Goal: Use online tool/utility: Utilize a website feature to perform a specific function

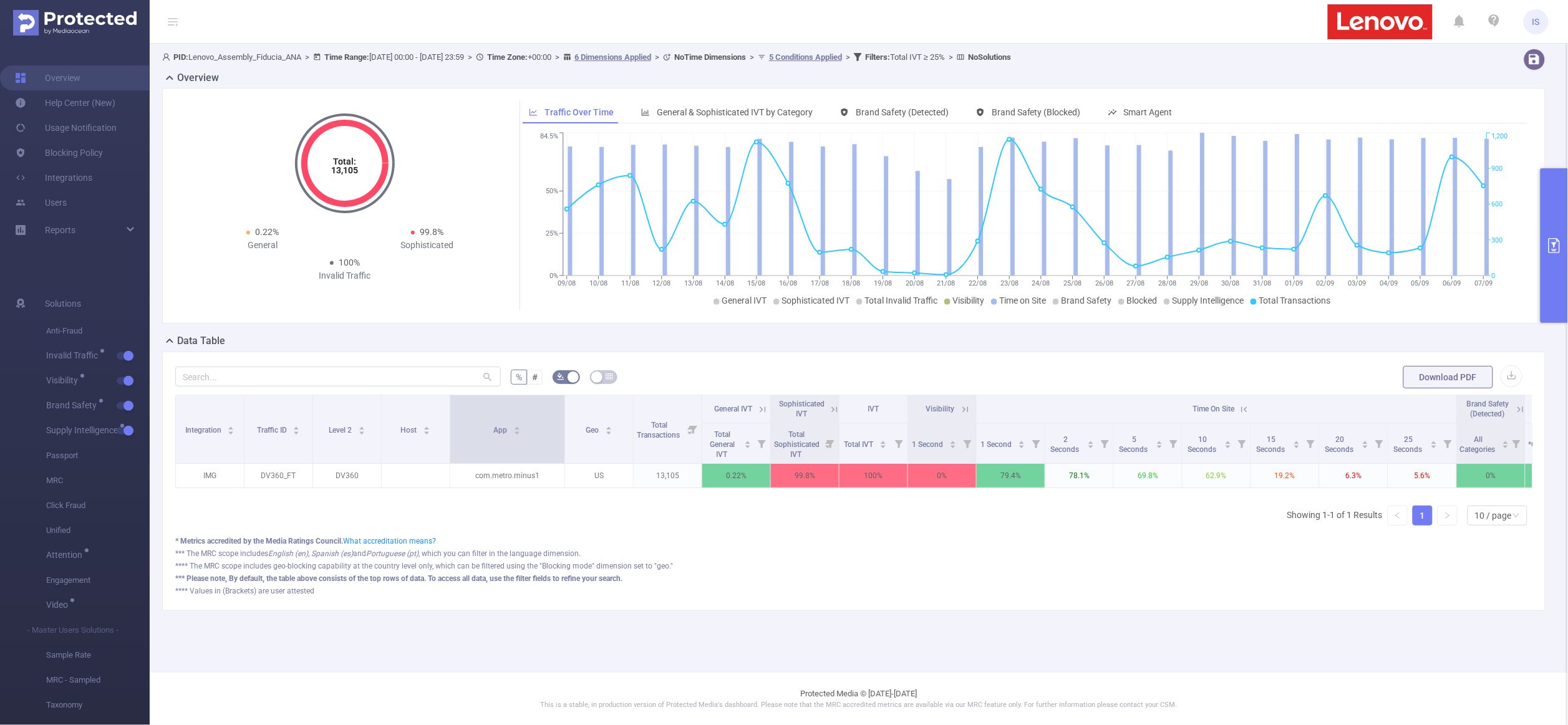
drag, startPoint x: 516, startPoint y: 438, endPoint x: 562, endPoint y: 434, distance: 46.2
click at [562, 434] on span at bounding box center [564, 429] width 6 height 68
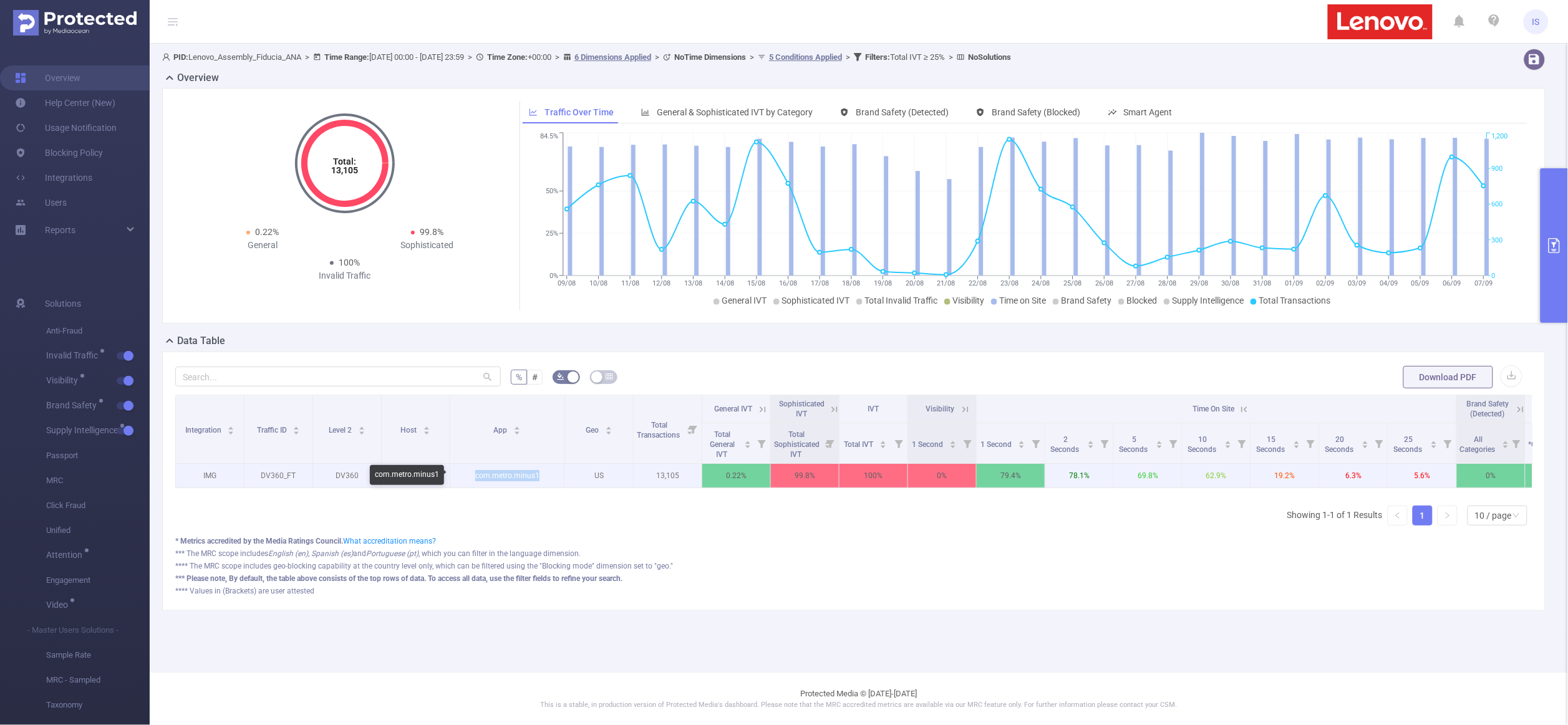
drag, startPoint x: 468, startPoint y: 475, endPoint x: 543, endPoint y: 474, distance: 75.0
click at [543, 474] on p "com.metro.minus1" at bounding box center [507, 476] width 114 height 24
copy p "com.metro.minus1"
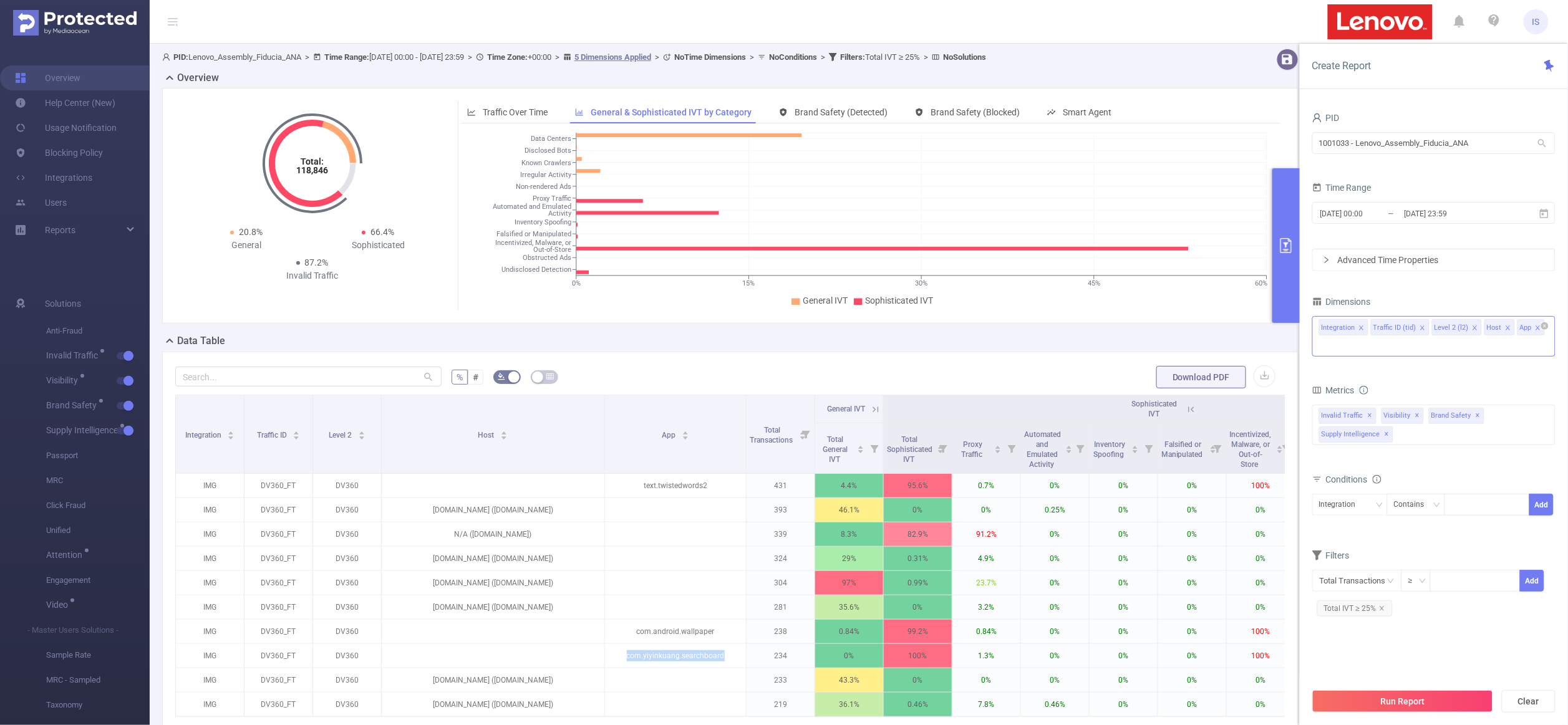
scroll to position [186, 0]
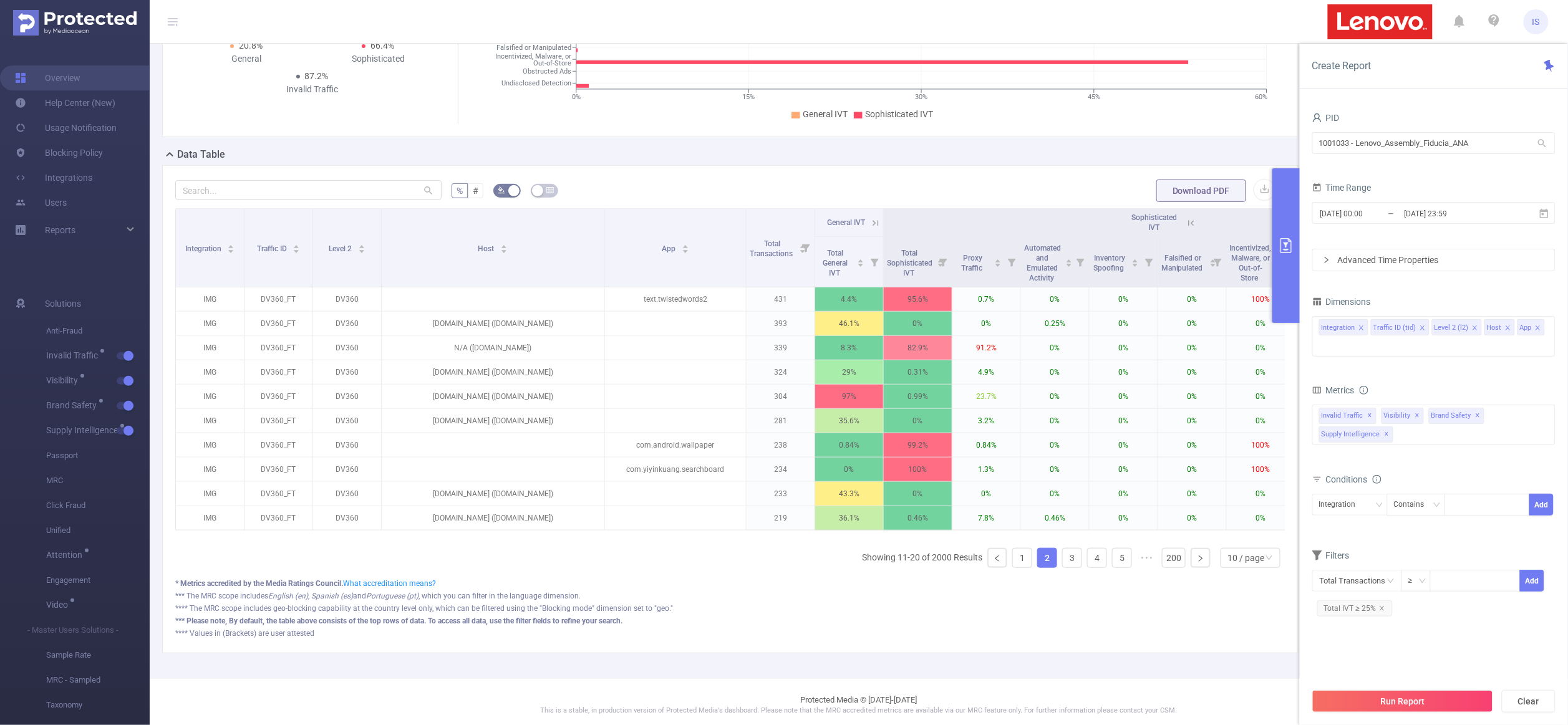
click at [1469, 451] on div "total Total General IVT Data Centers Disclosed Bots Known Crawlers Irregular Ac…" at bounding box center [1434, 432] width 243 height 55
click at [1462, 442] on div "Invalid Traffic ✕ Anti-Fraud Invalid Traffic Visibility Brand Safety Supply Int…" at bounding box center [1434, 424] width 243 height 40
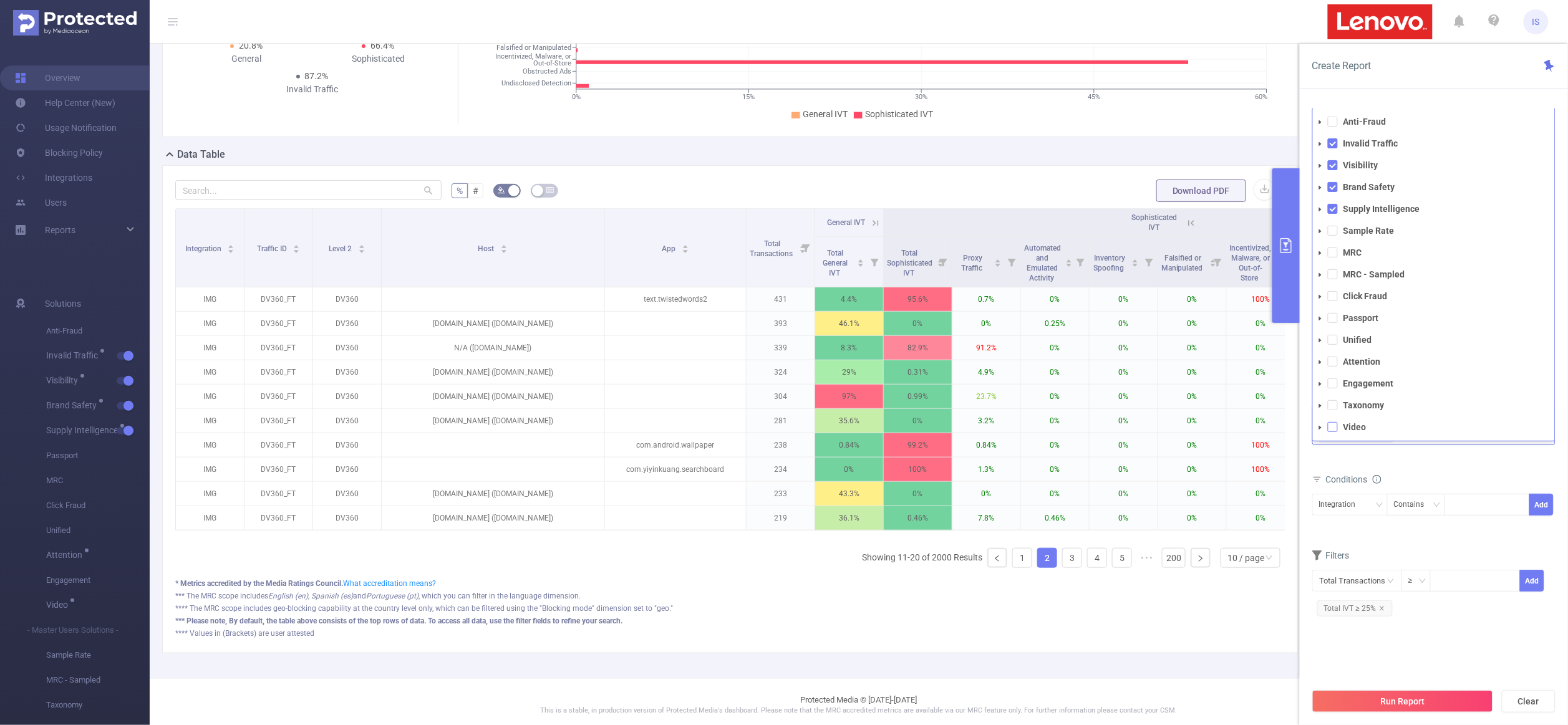
click at [1334, 425] on span at bounding box center [1332, 427] width 10 height 10
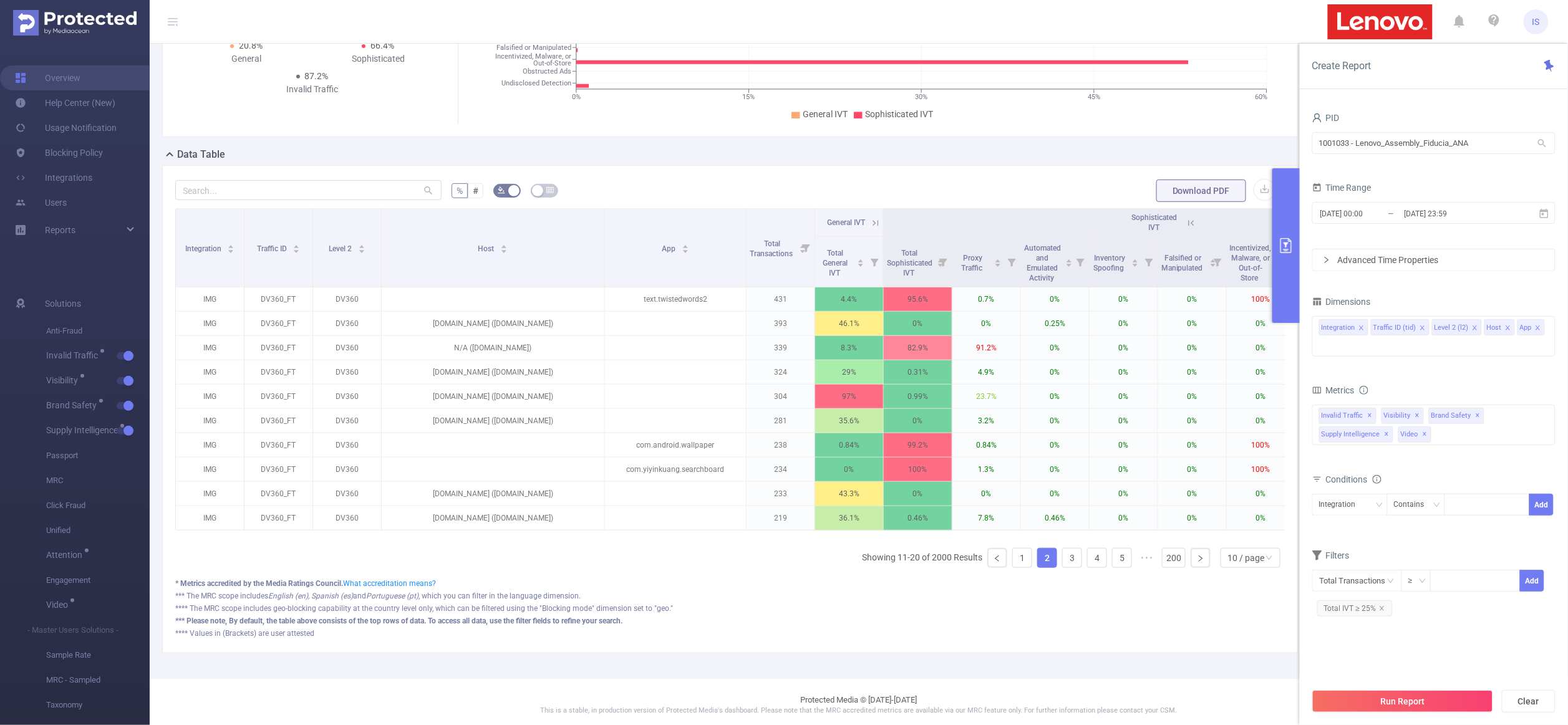
click at [1393, 527] on div "Integration Contains Add" at bounding box center [1434, 509] width 243 height 36
click at [1379, 607] on icon "icon: close" at bounding box center [1382, 609] width 6 height 6
click at [1369, 597] on div "Total Transactions ≥ Add" at bounding box center [1434, 584] width 243 height 28
click at [1366, 586] on input "text" at bounding box center [1358, 580] width 90 height 22
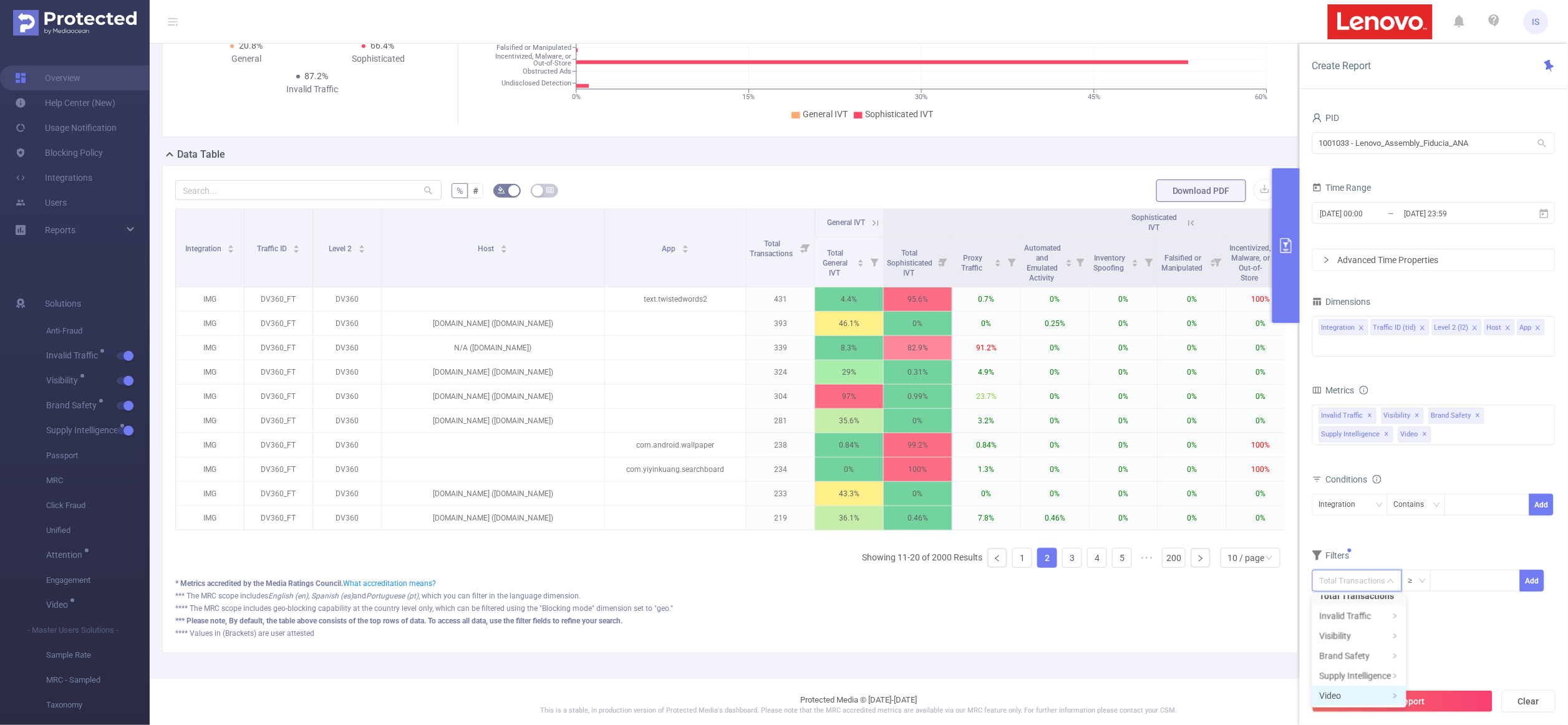
click at [1358, 689] on li "Video" at bounding box center [1360, 695] width 94 height 20
click at [1460, 609] on li "Video Events and Capabilities" at bounding box center [1475, 608] width 136 height 20
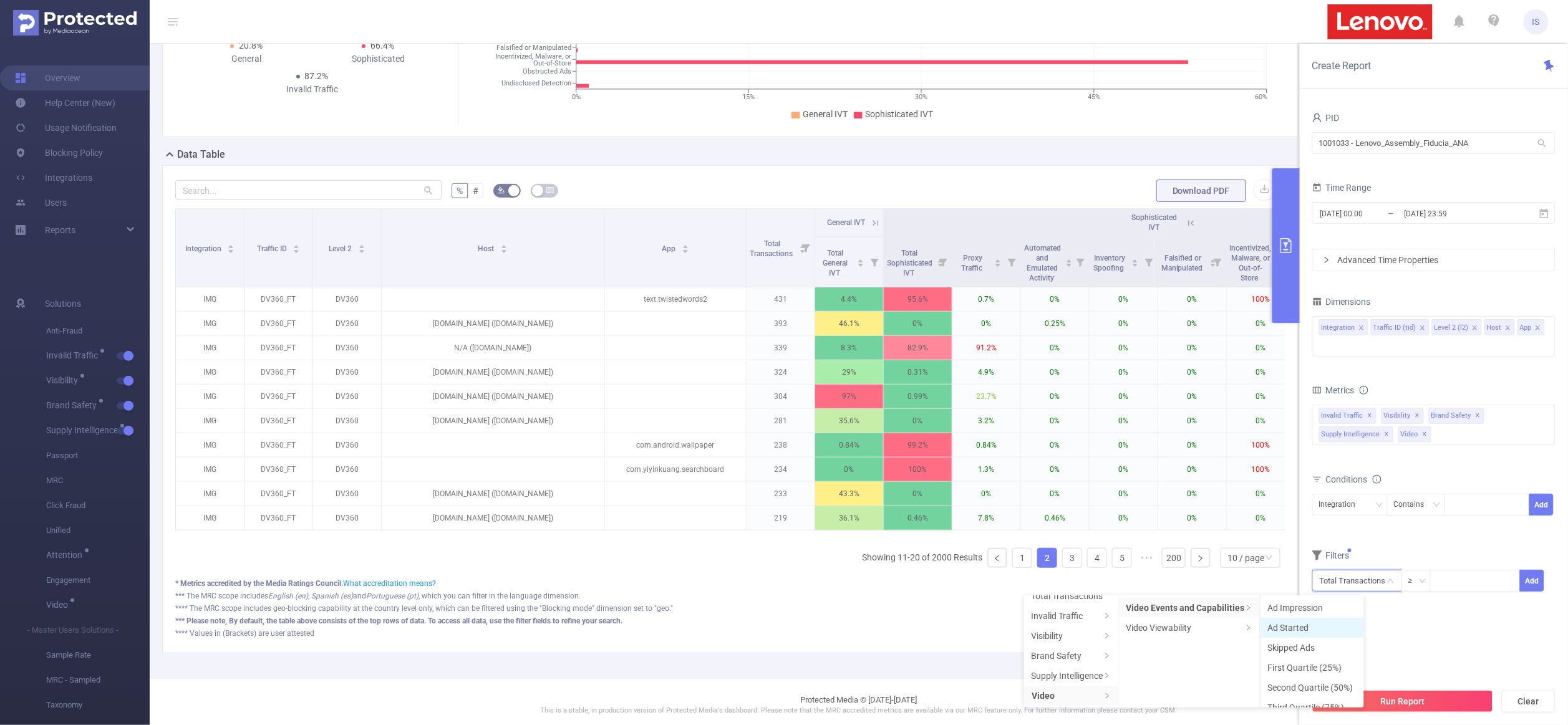
scroll to position [93, 0]
click at [1333, 638] on li "Ad Completed" at bounding box center [1312, 634] width 104 height 20
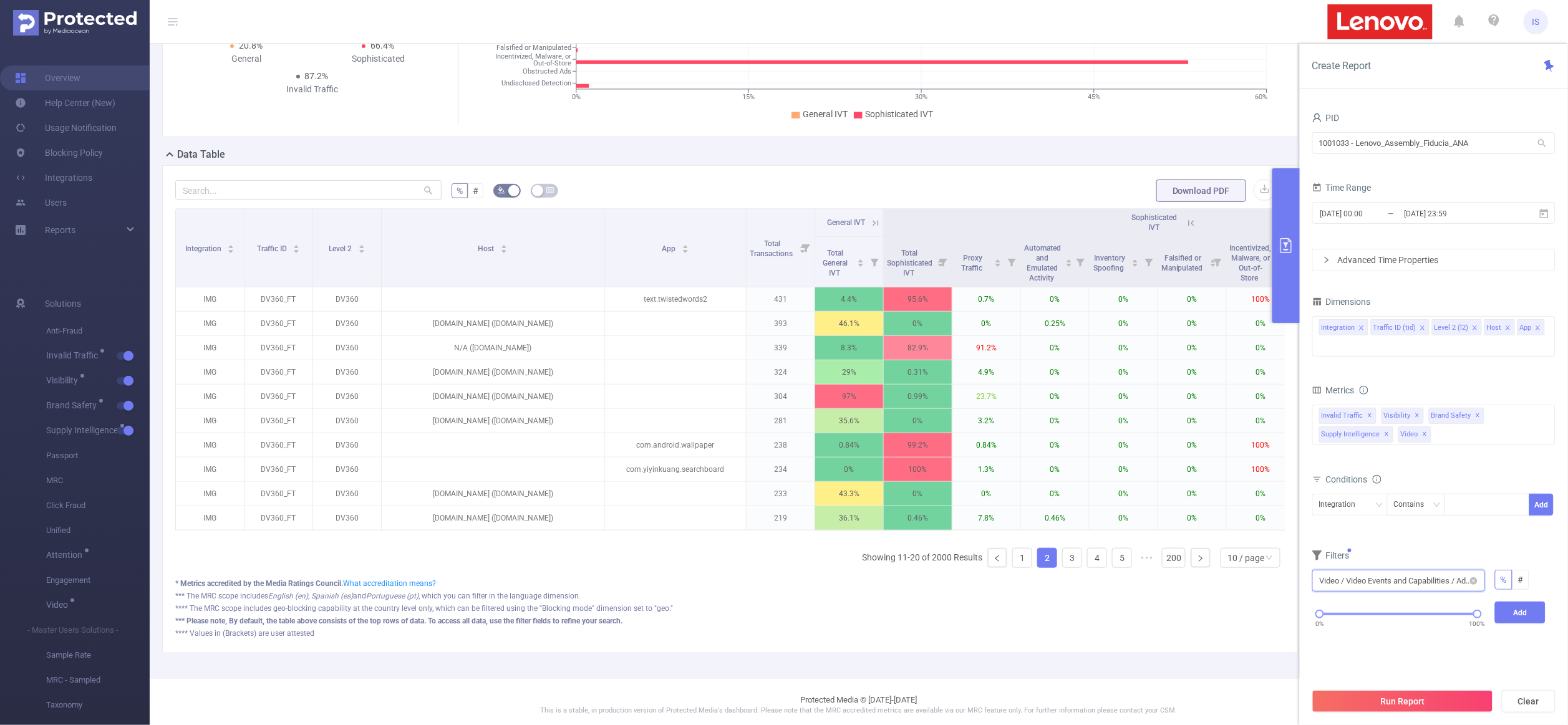
click at [1375, 583] on input "text" at bounding box center [1399, 580] width 173 height 22
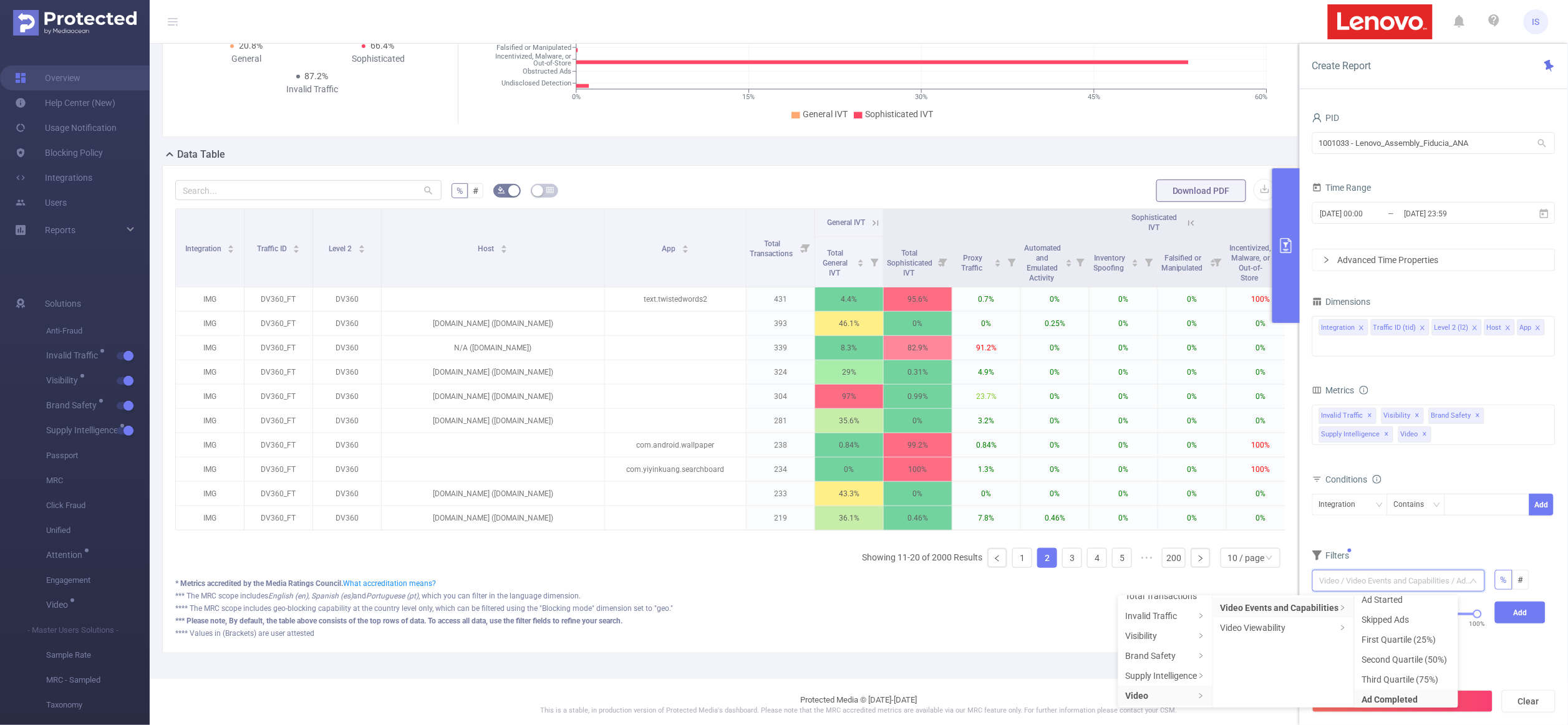
scroll to position [0, 0]
click at [1412, 661] on li "First Quartile (25%)" at bounding box center [1406, 668] width 104 height 20
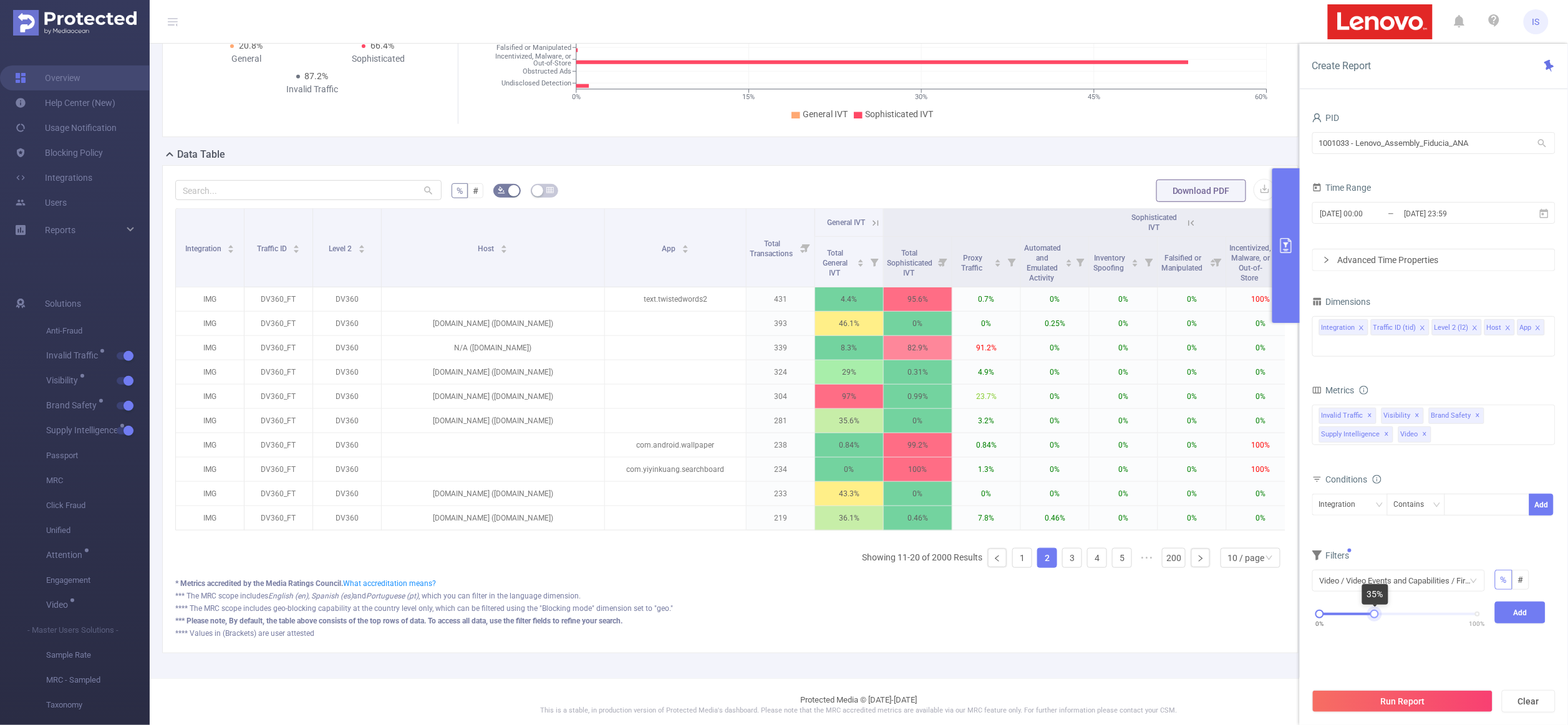
drag, startPoint x: 1477, startPoint y: 618, endPoint x: 1375, endPoint y: 612, distance: 102.2
click at [1375, 612] on div at bounding box center [1375, 614] width 9 height 9
click at [1513, 613] on button "Add" at bounding box center [1520, 612] width 51 height 22
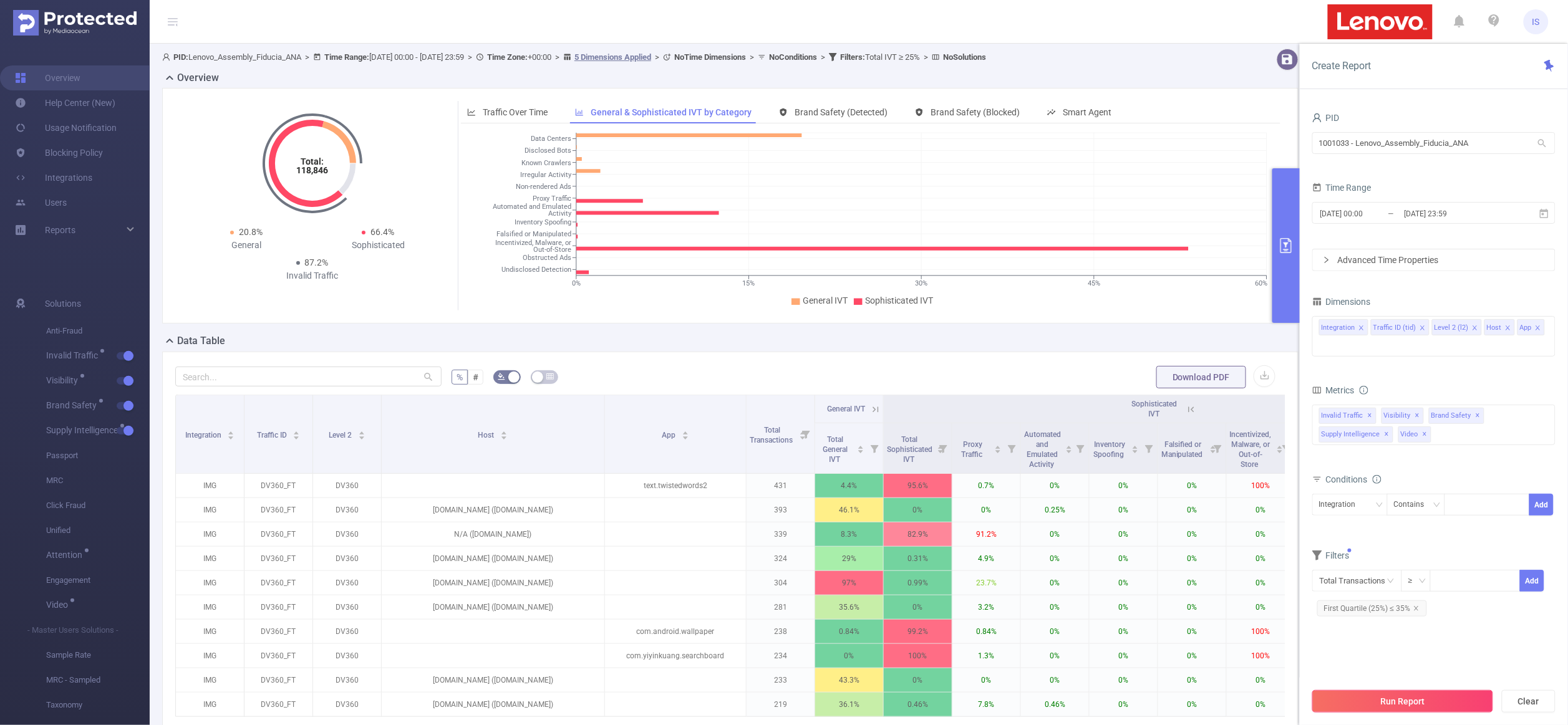
click at [1419, 692] on button "Run Report" at bounding box center [1403, 701] width 181 height 22
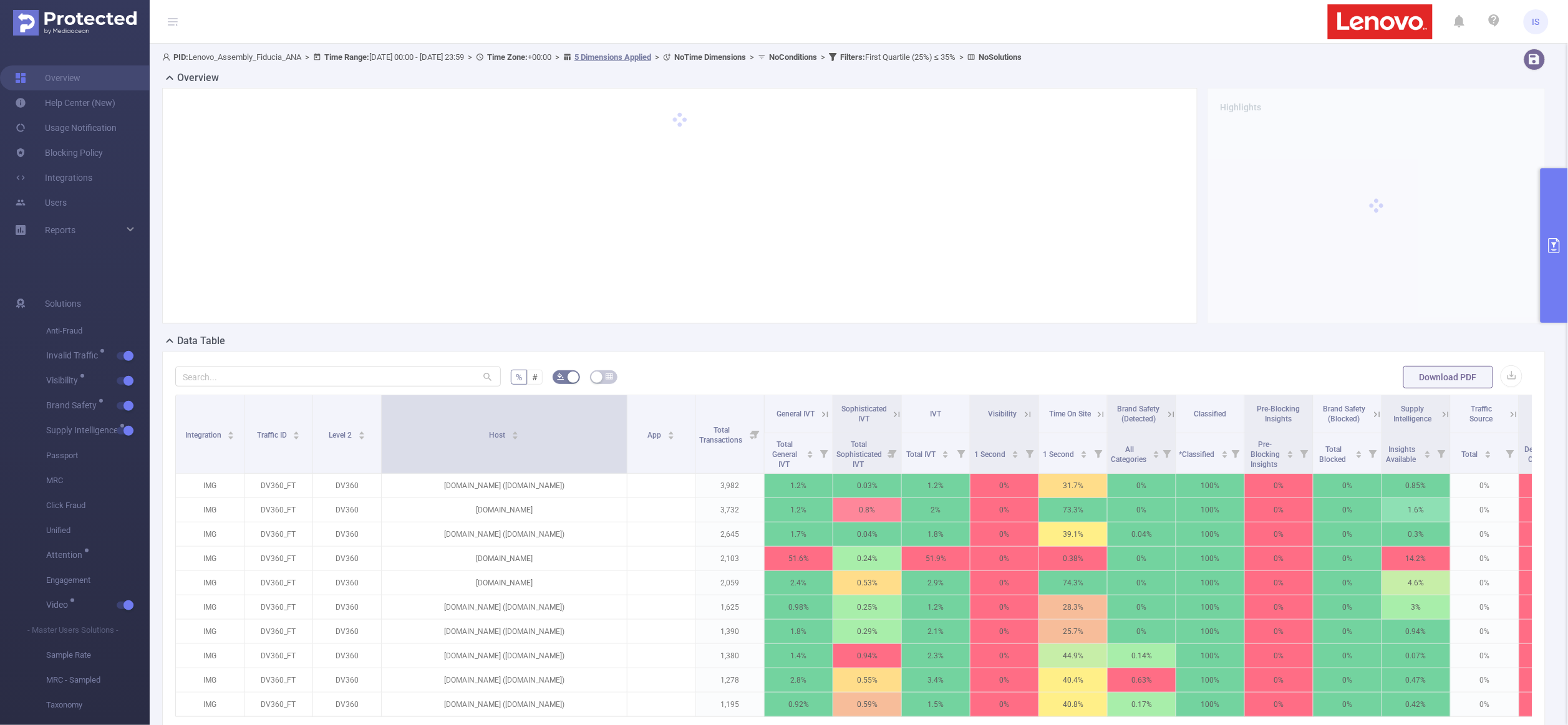
drag, startPoint x: 448, startPoint y: 428, endPoint x: 625, endPoint y: 428, distance: 177.0
click at [625, 428] on span at bounding box center [627, 434] width 6 height 78
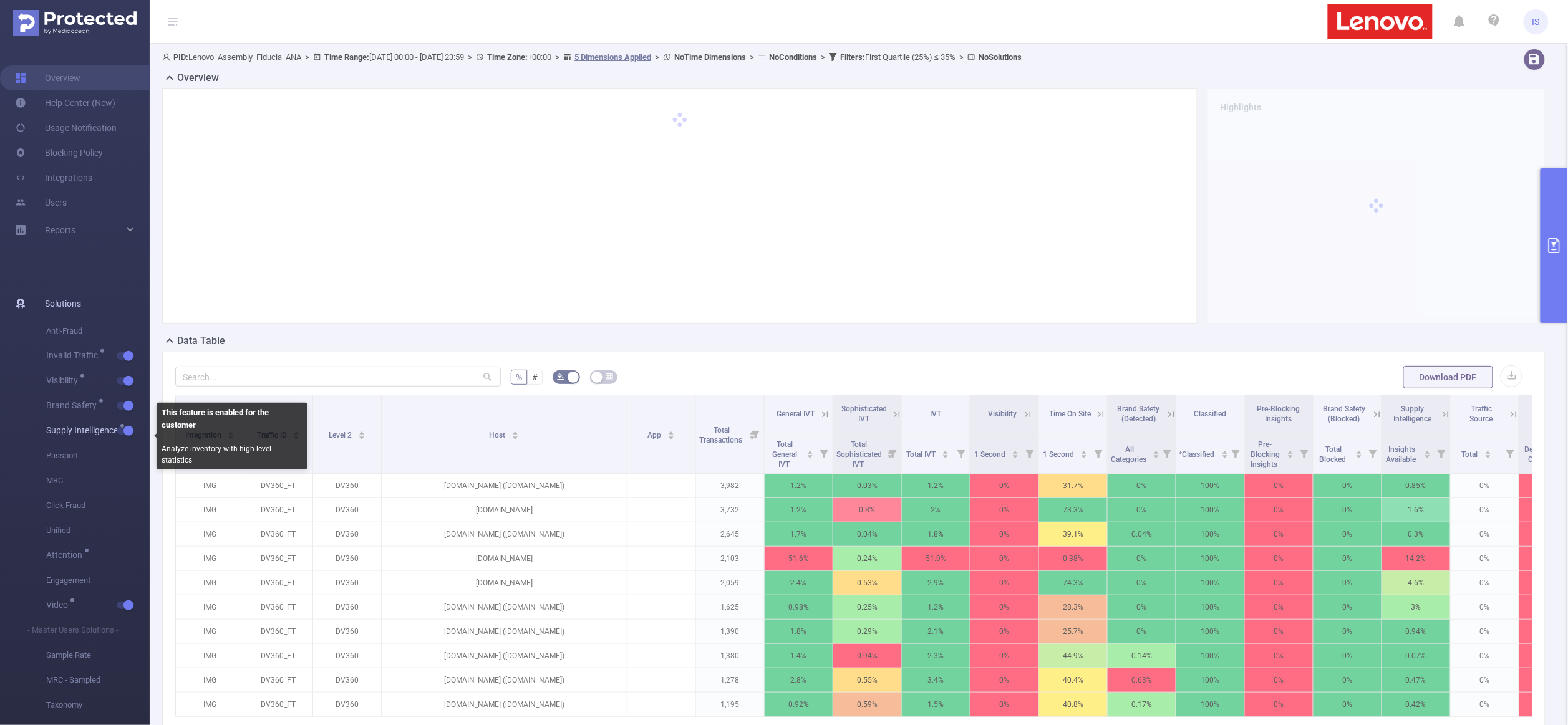
click at [128, 430] on button "button" at bounding box center [125, 431] width 17 height 7
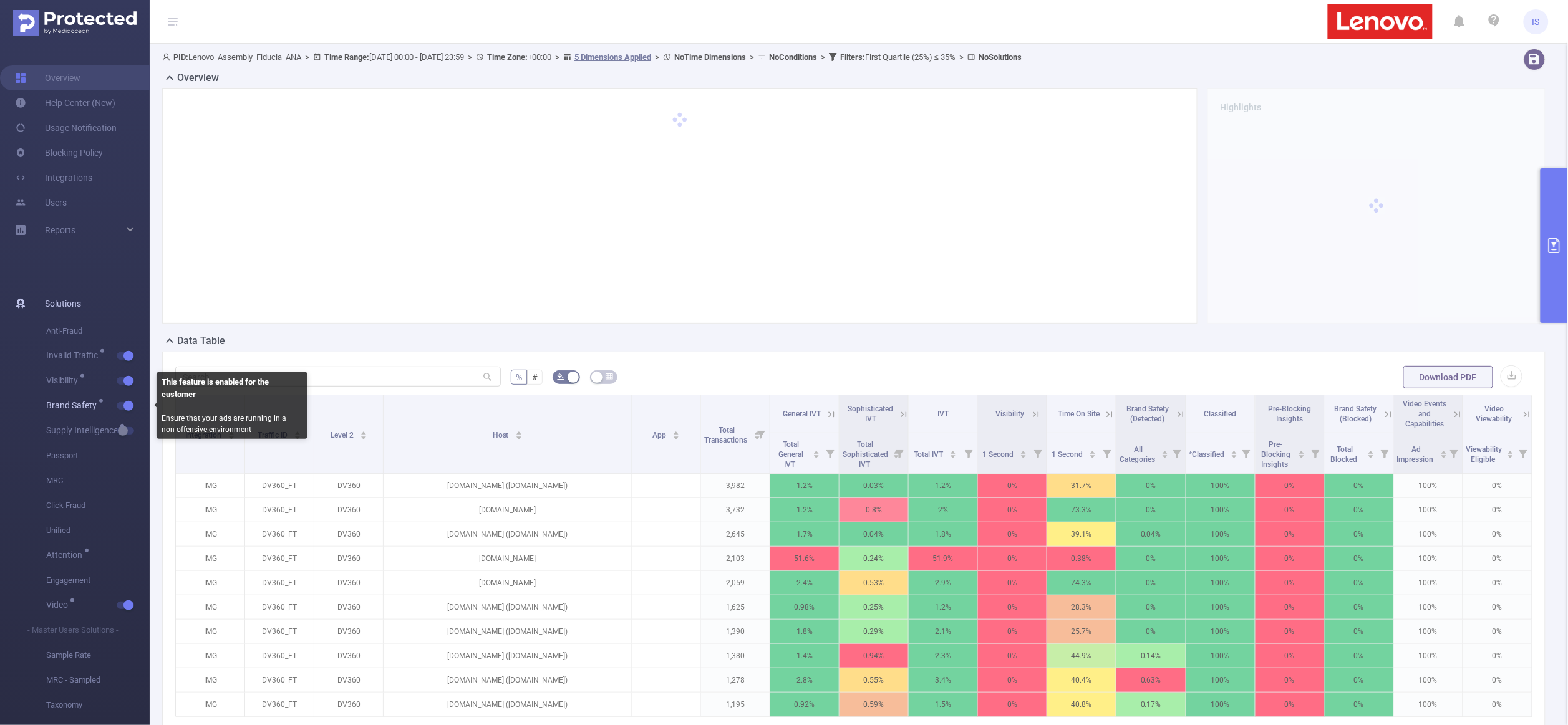
click at [128, 407] on button "button" at bounding box center [125, 406] width 17 height 7
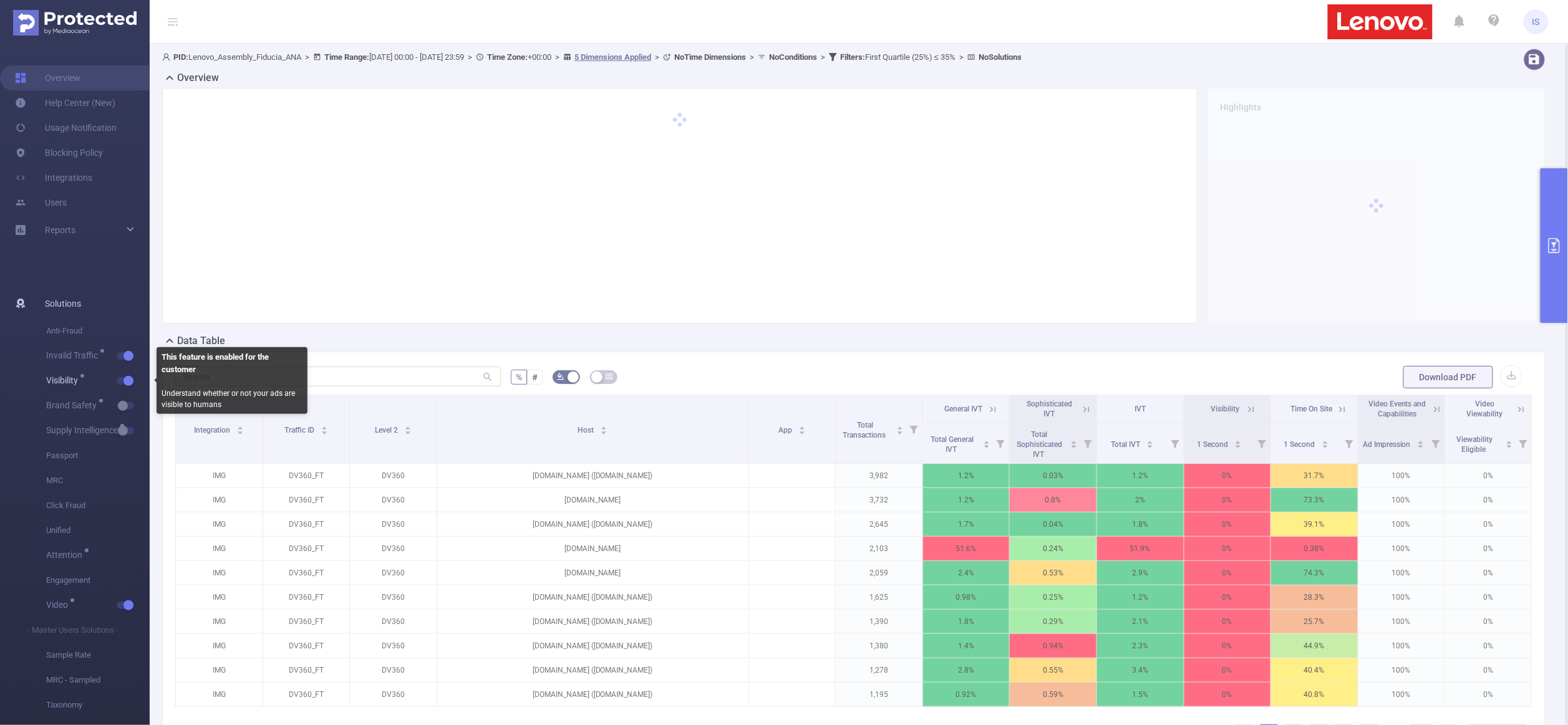
click at [123, 382] on button "button" at bounding box center [125, 381] width 17 height 7
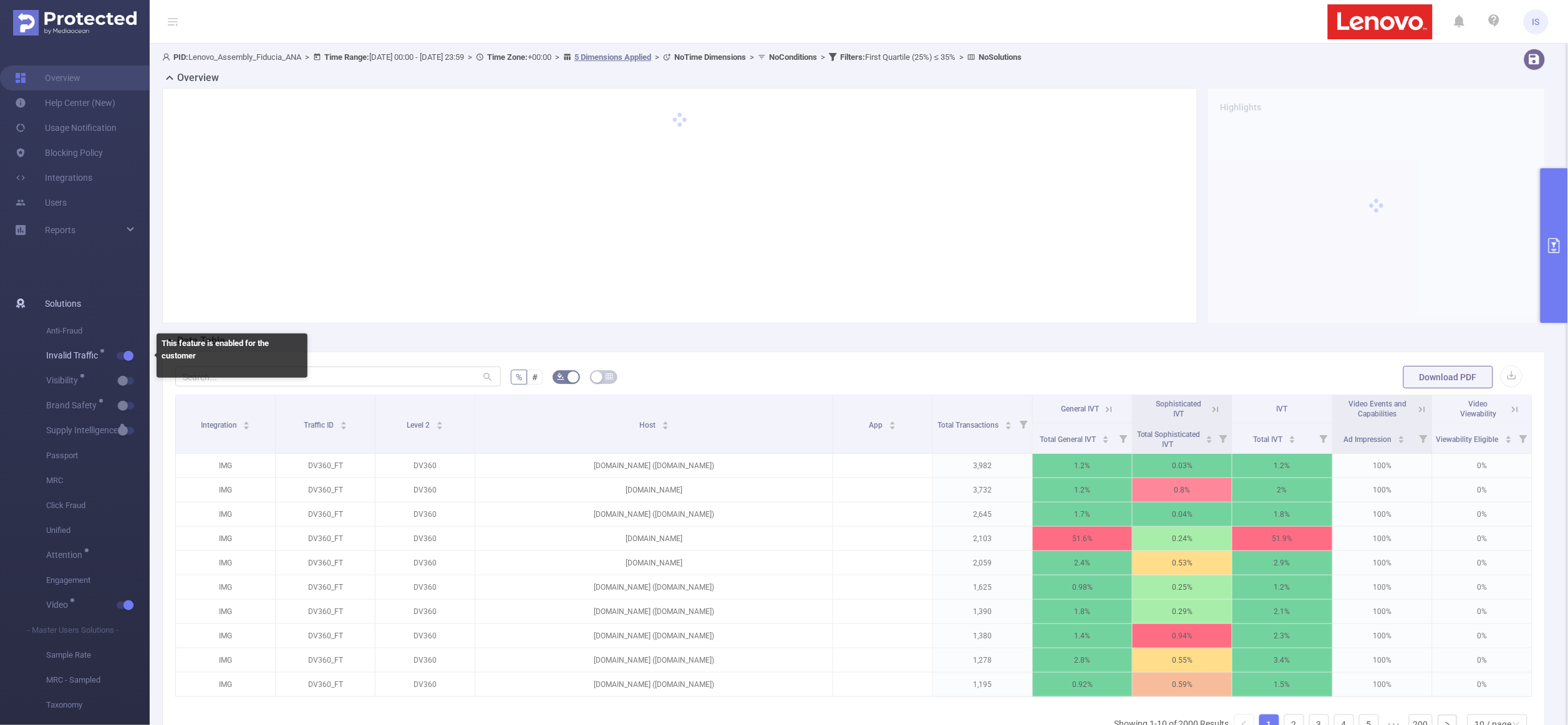
click at [123, 359] on button "button" at bounding box center [125, 356] width 17 height 7
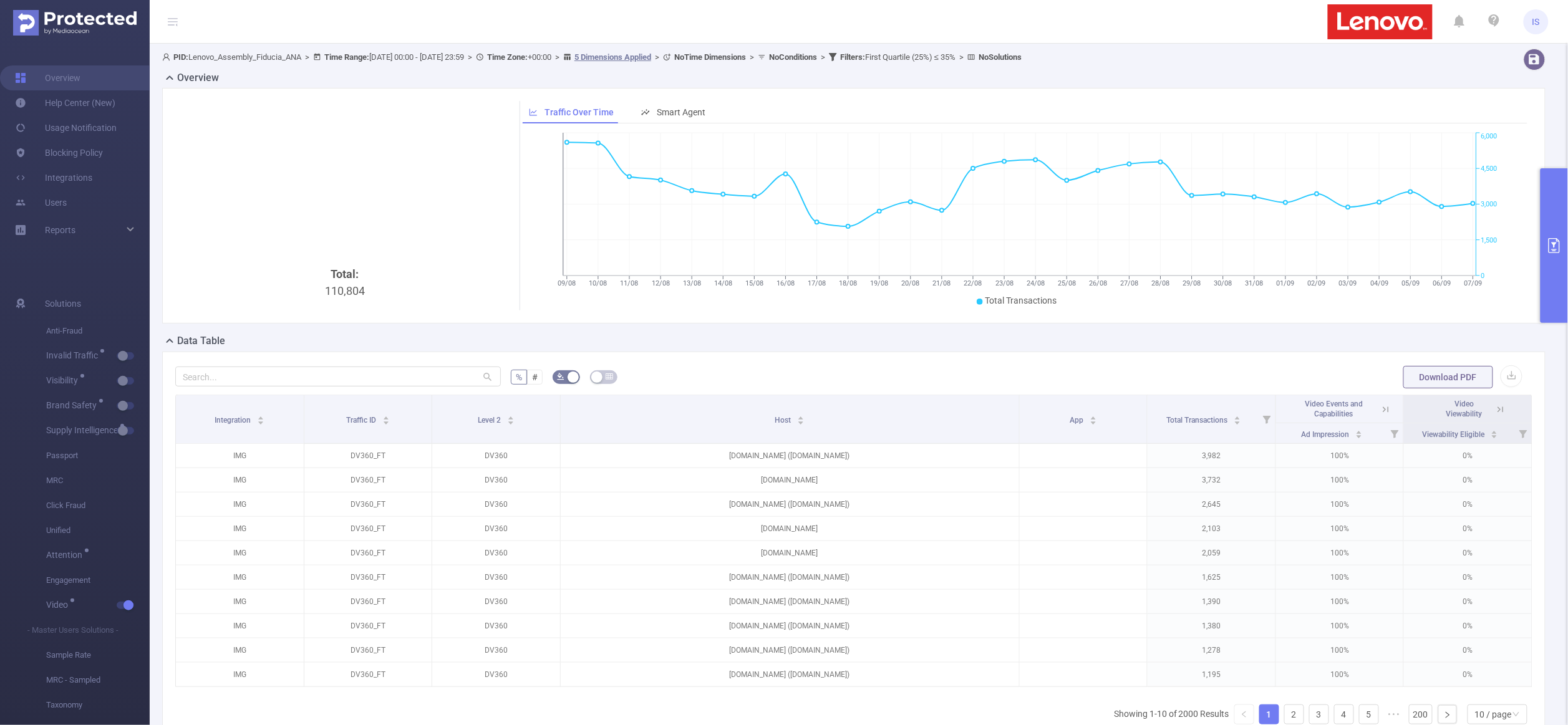
click at [1377, 404] on icon at bounding box center [1384, 409] width 15 height 13
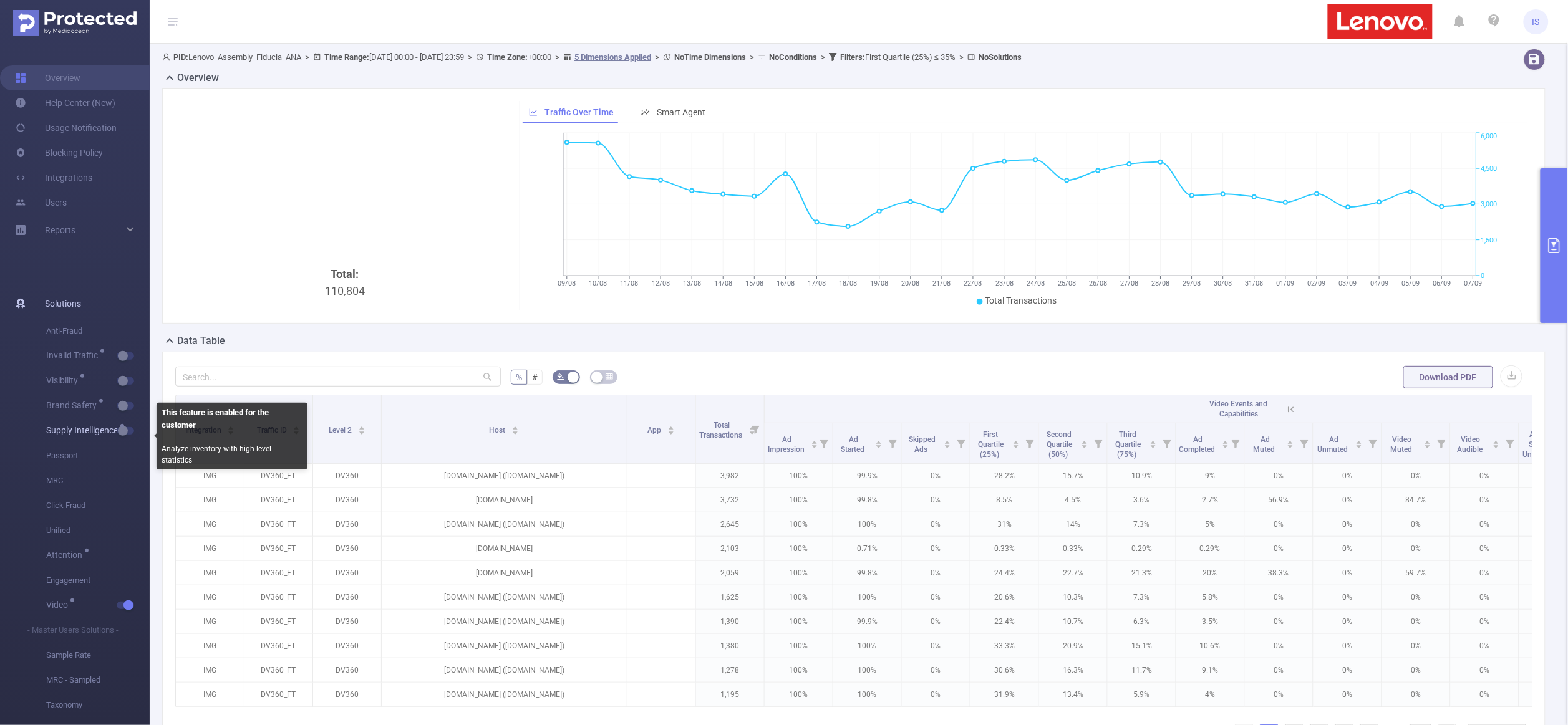
click at [125, 434] on button "button" at bounding box center [125, 431] width 17 height 7
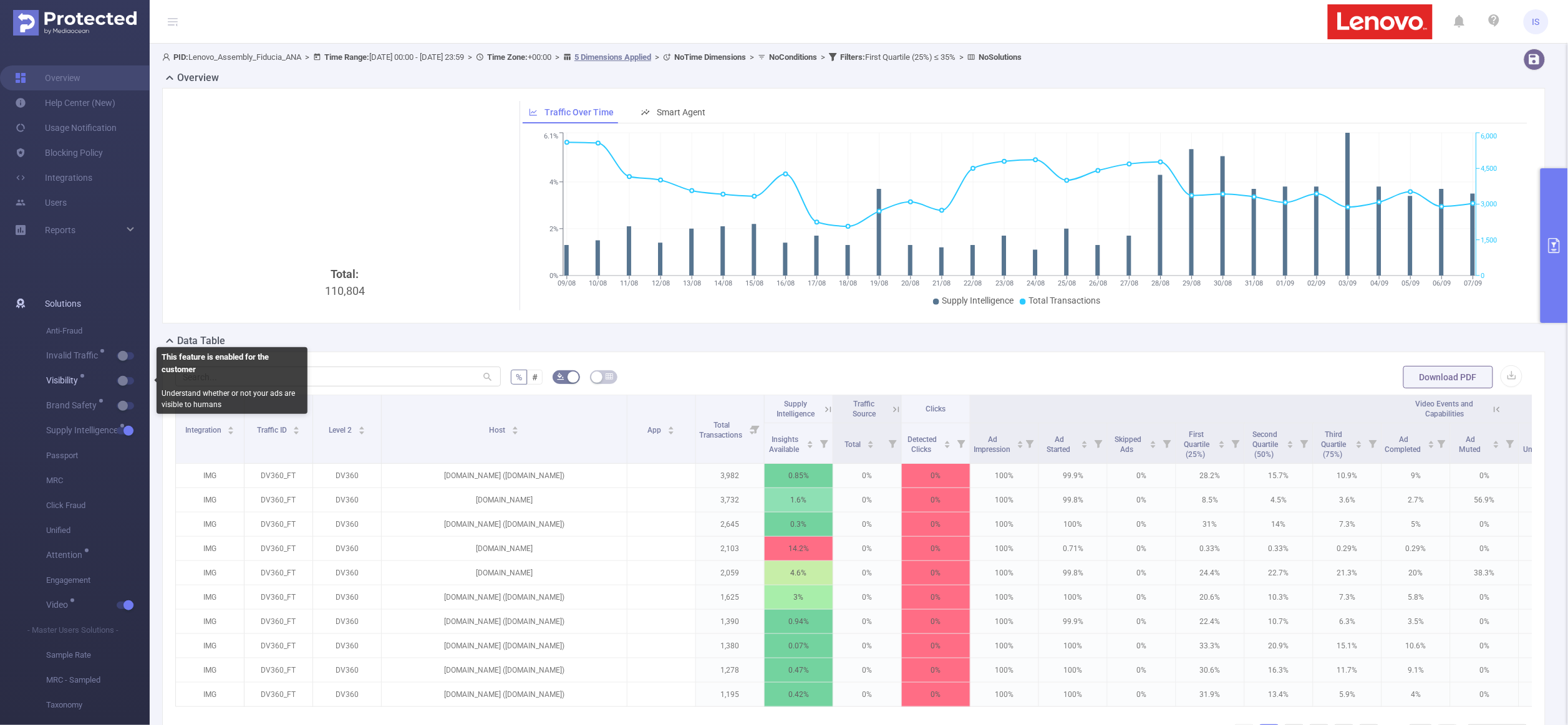
click at [131, 376] on span "Visibility" at bounding box center [98, 380] width 104 height 25
click at [123, 357] on button "button" at bounding box center [125, 356] width 17 height 7
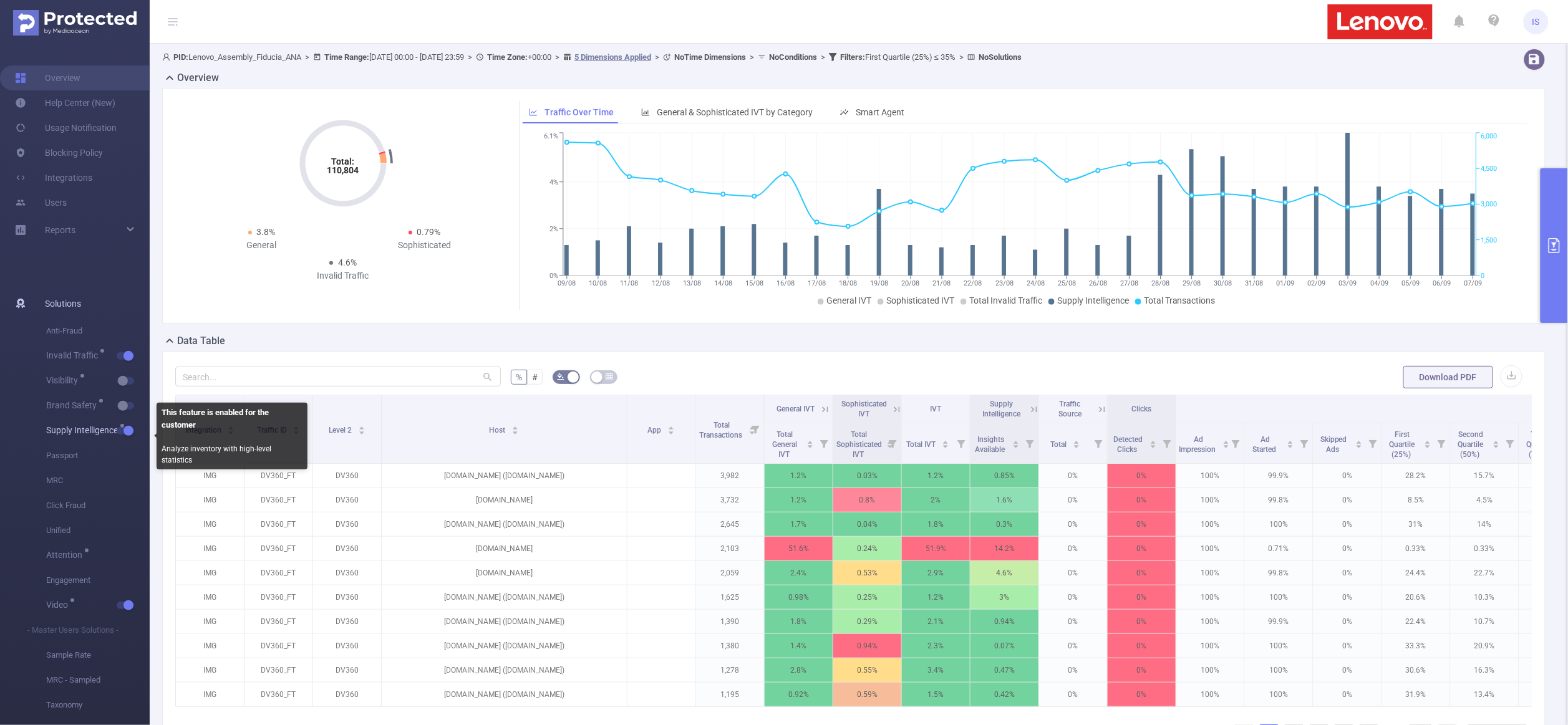
click at [125, 433] on button "button" at bounding box center [125, 431] width 17 height 7
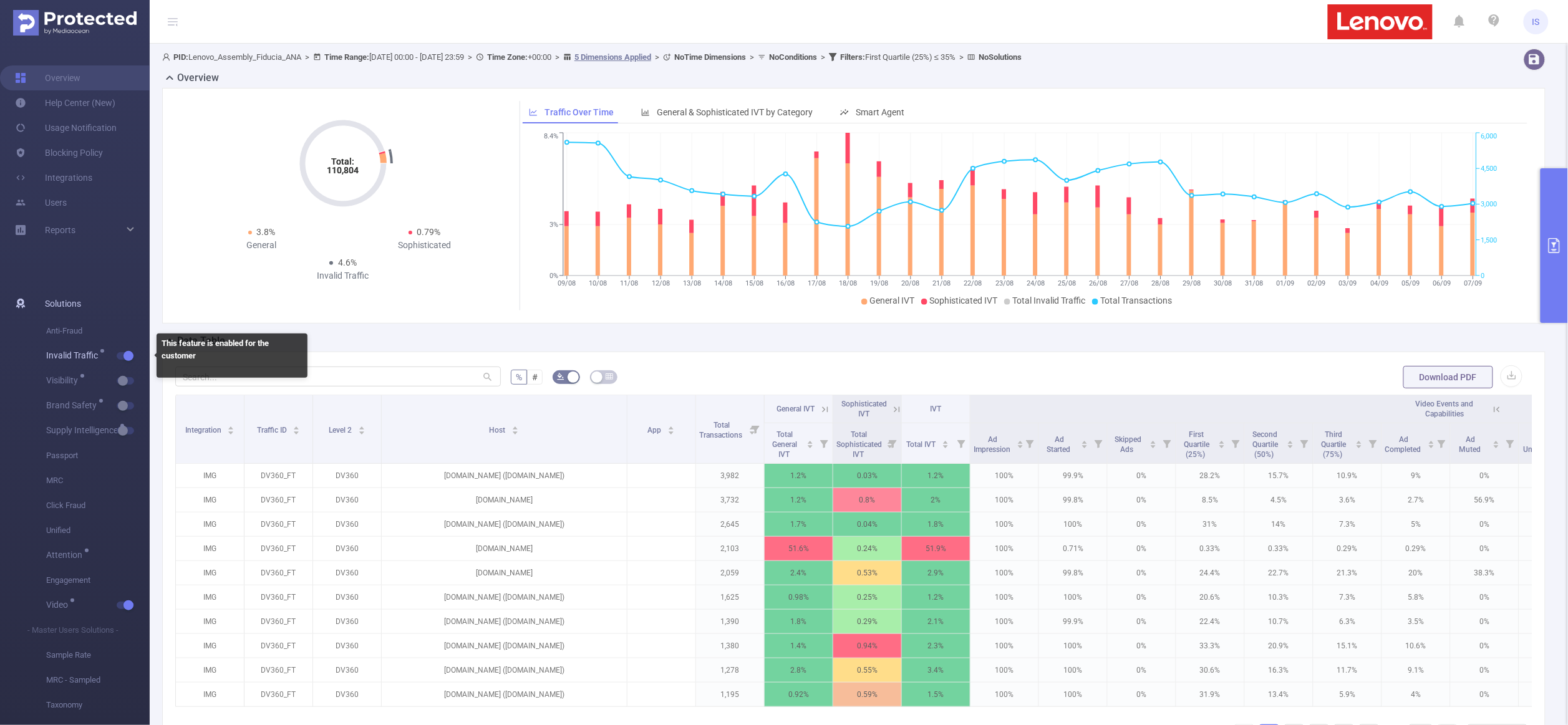
click at [128, 356] on button "button" at bounding box center [125, 356] width 17 height 7
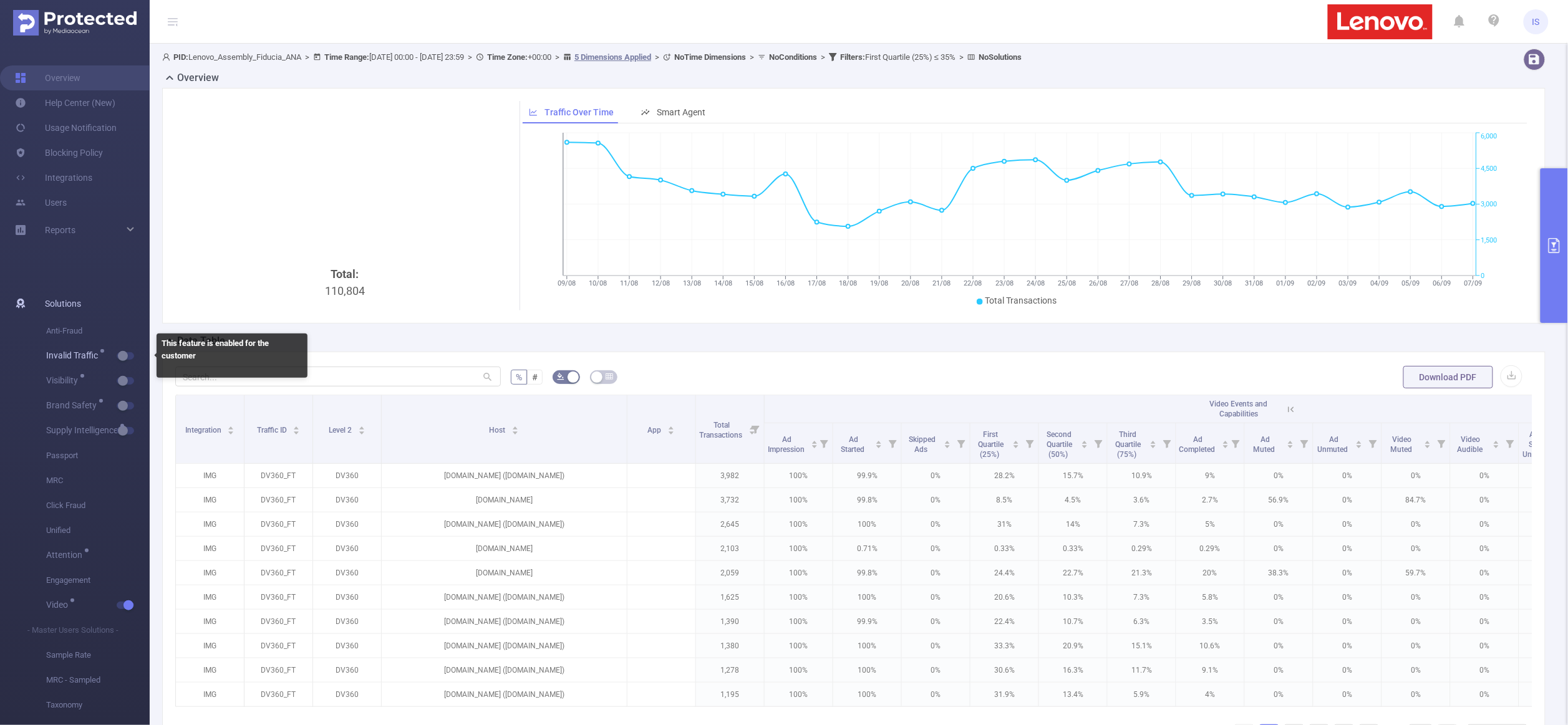
click at [128, 356] on span "button" at bounding box center [137, 356] width 16 height 6
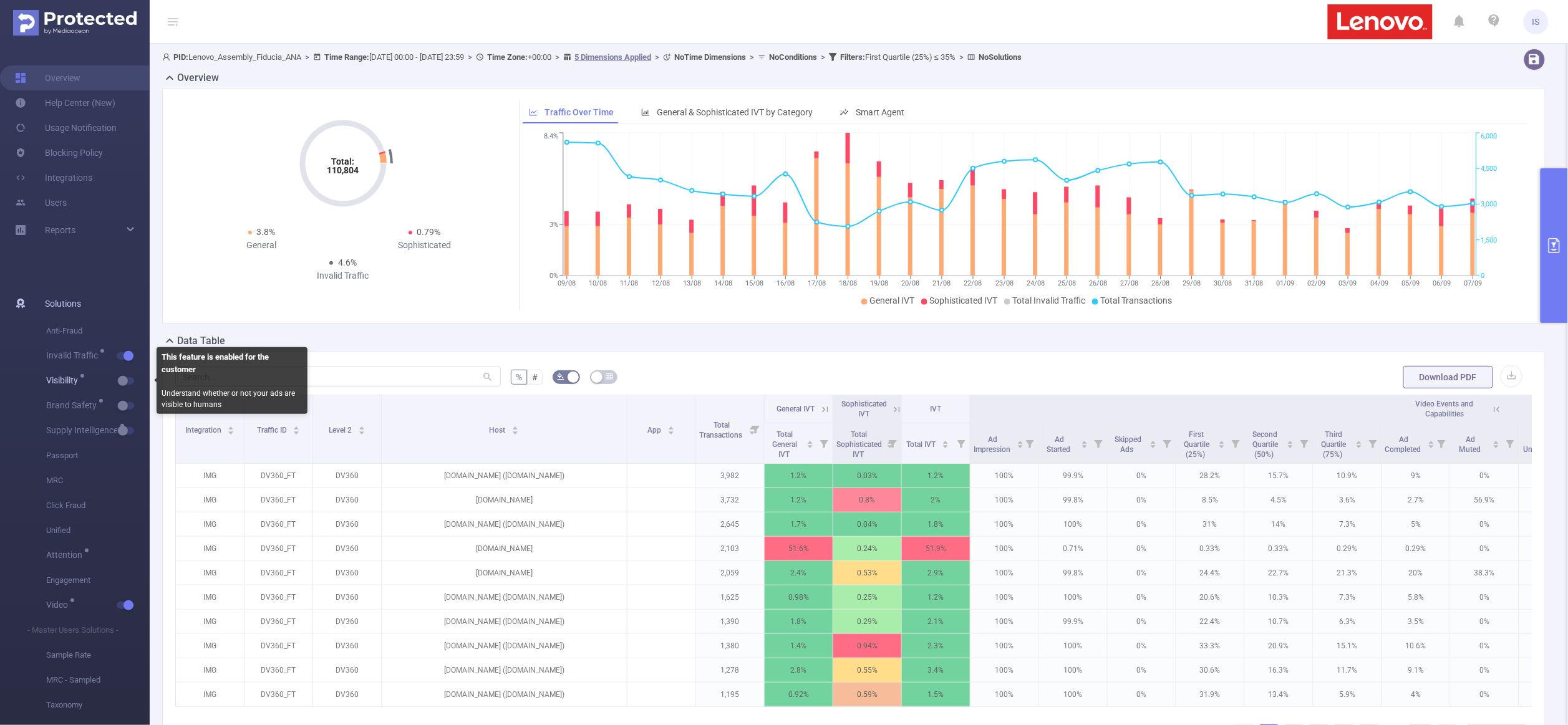
click at [125, 382] on button "button" at bounding box center [125, 381] width 17 height 7
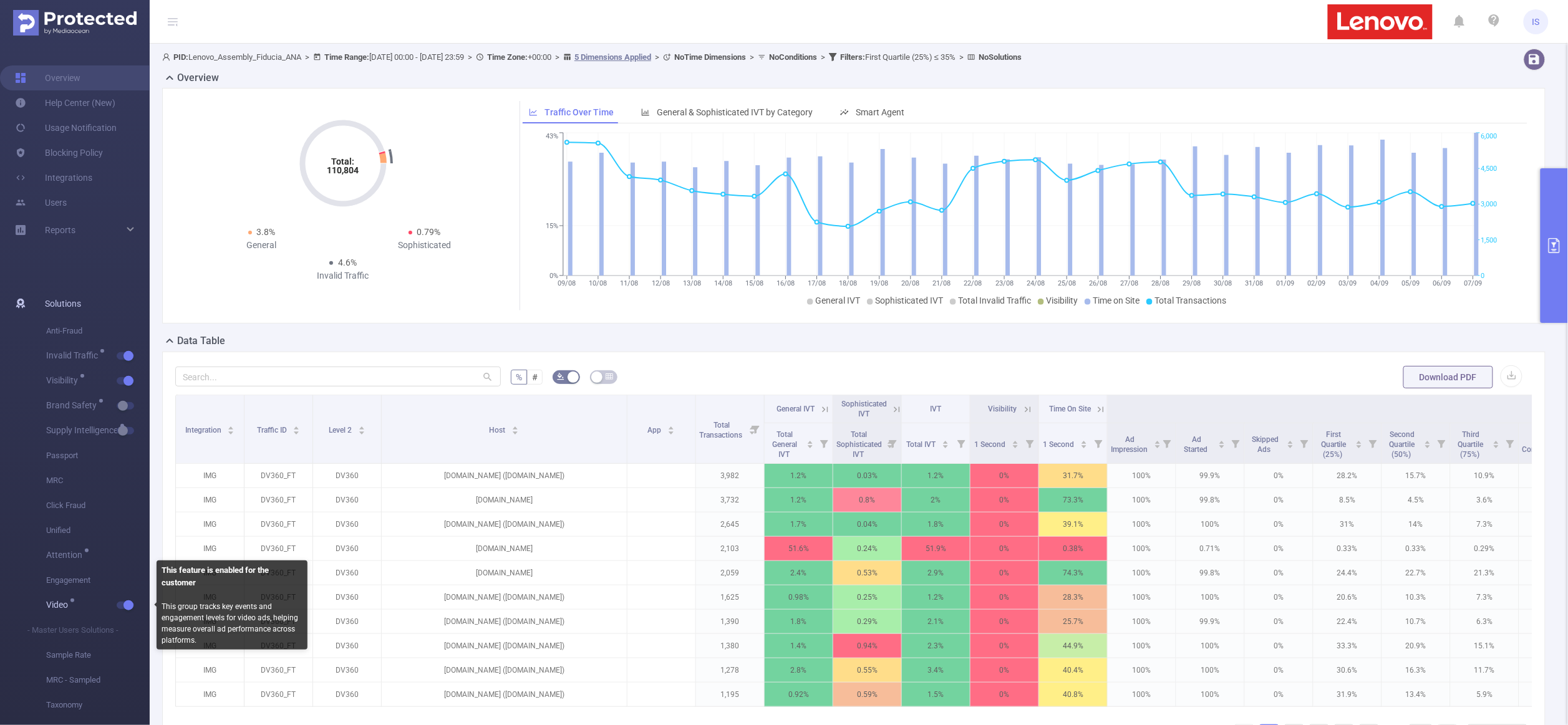
click at [122, 606] on span "button" at bounding box center [128, 605] width 16 height 6
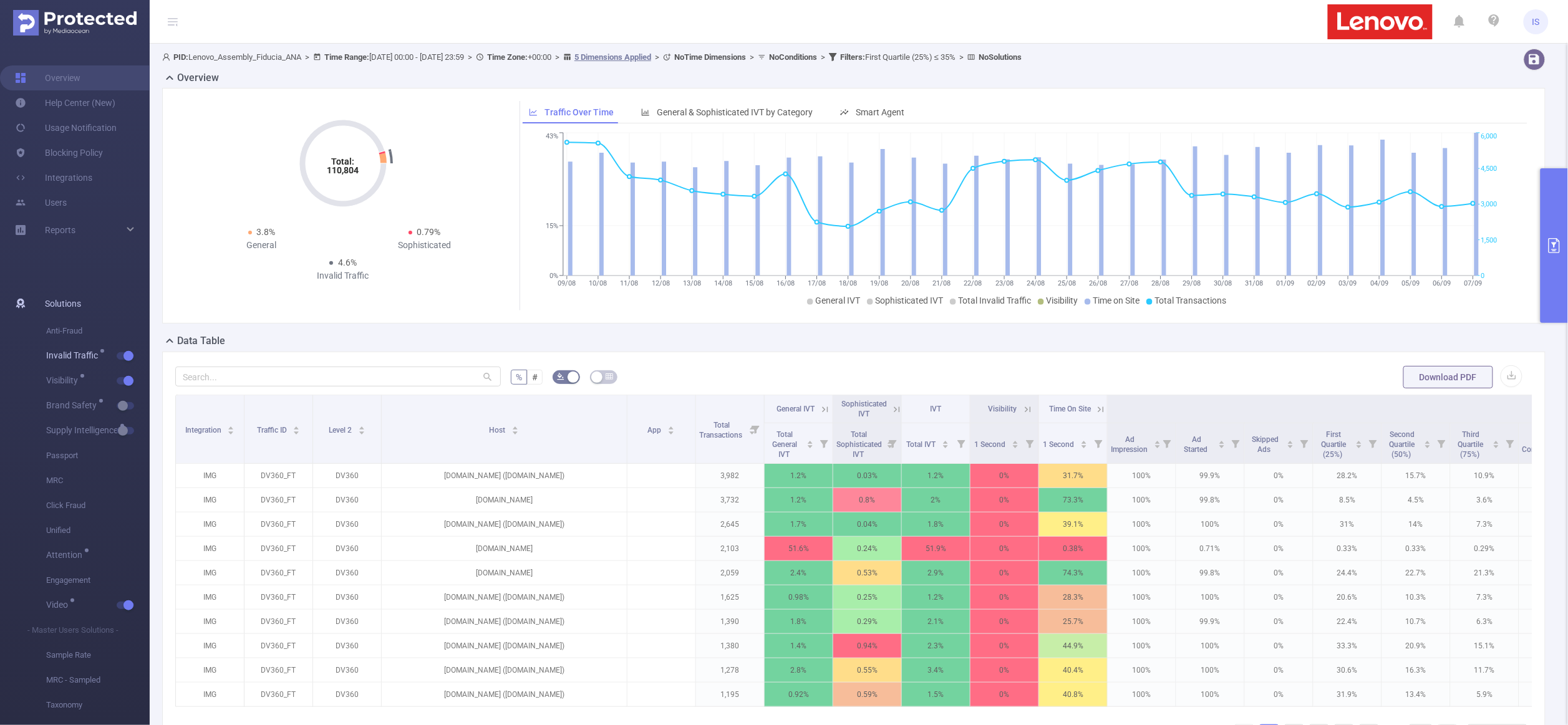
click at [128, 352] on button "button" at bounding box center [125, 356] width 17 height 7
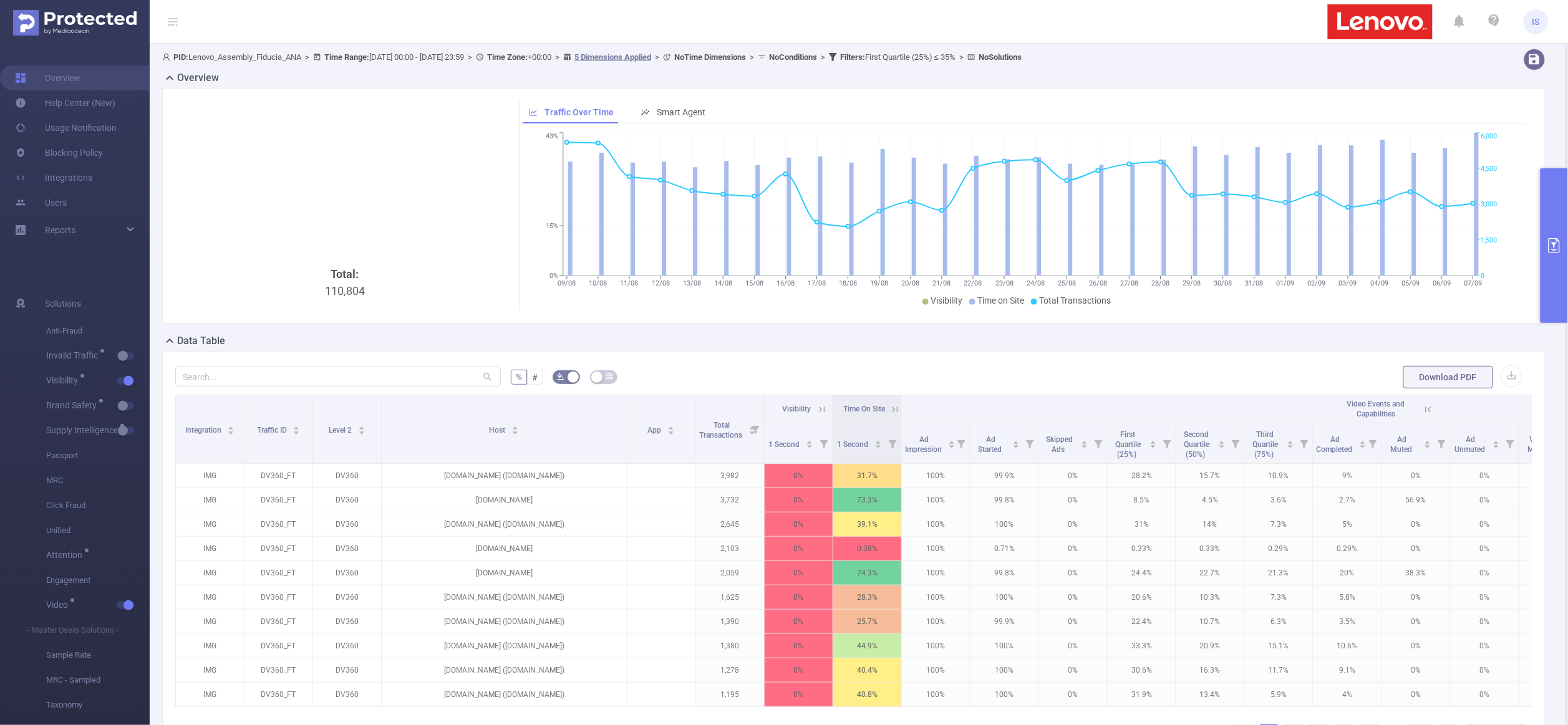
click at [895, 409] on icon at bounding box center [895, 409] width 11 height 11
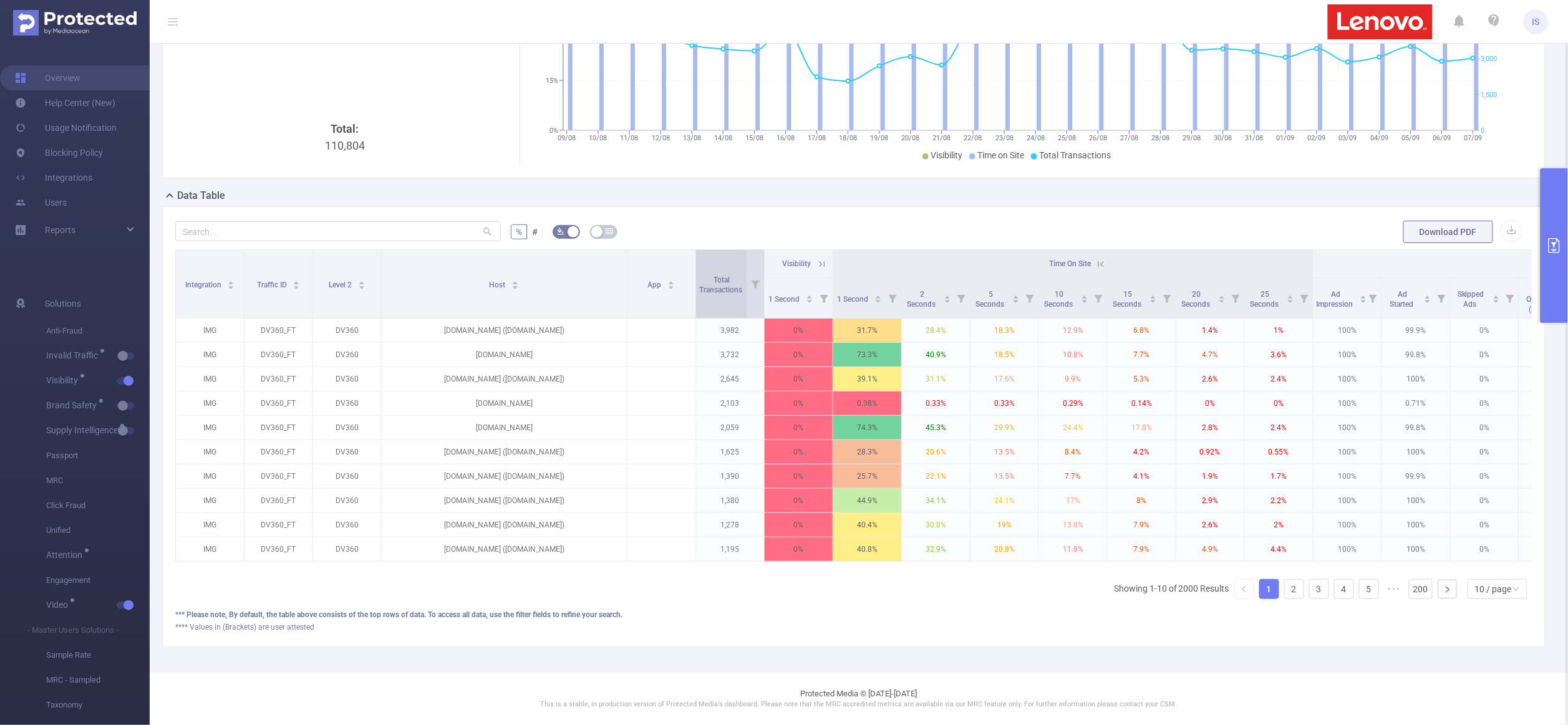
scroll to position [163, 0]
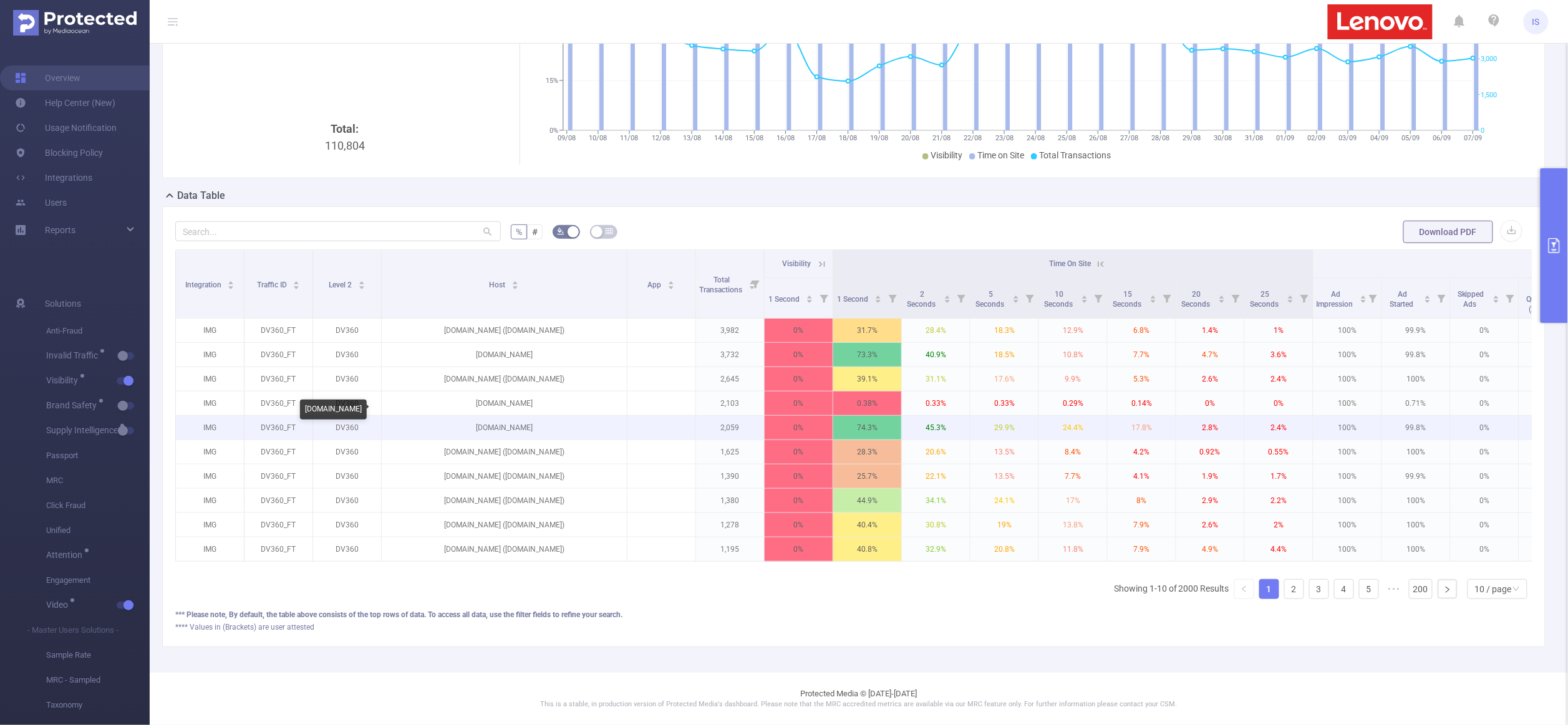
drag, startPoint x: 463, startPoint y: 408, endPoint x: 553, endPoint y: 419, distance: 90.7
click at [553, 419] on p "wunderground.com" at bounding box center [505, 427] width 245 height 24
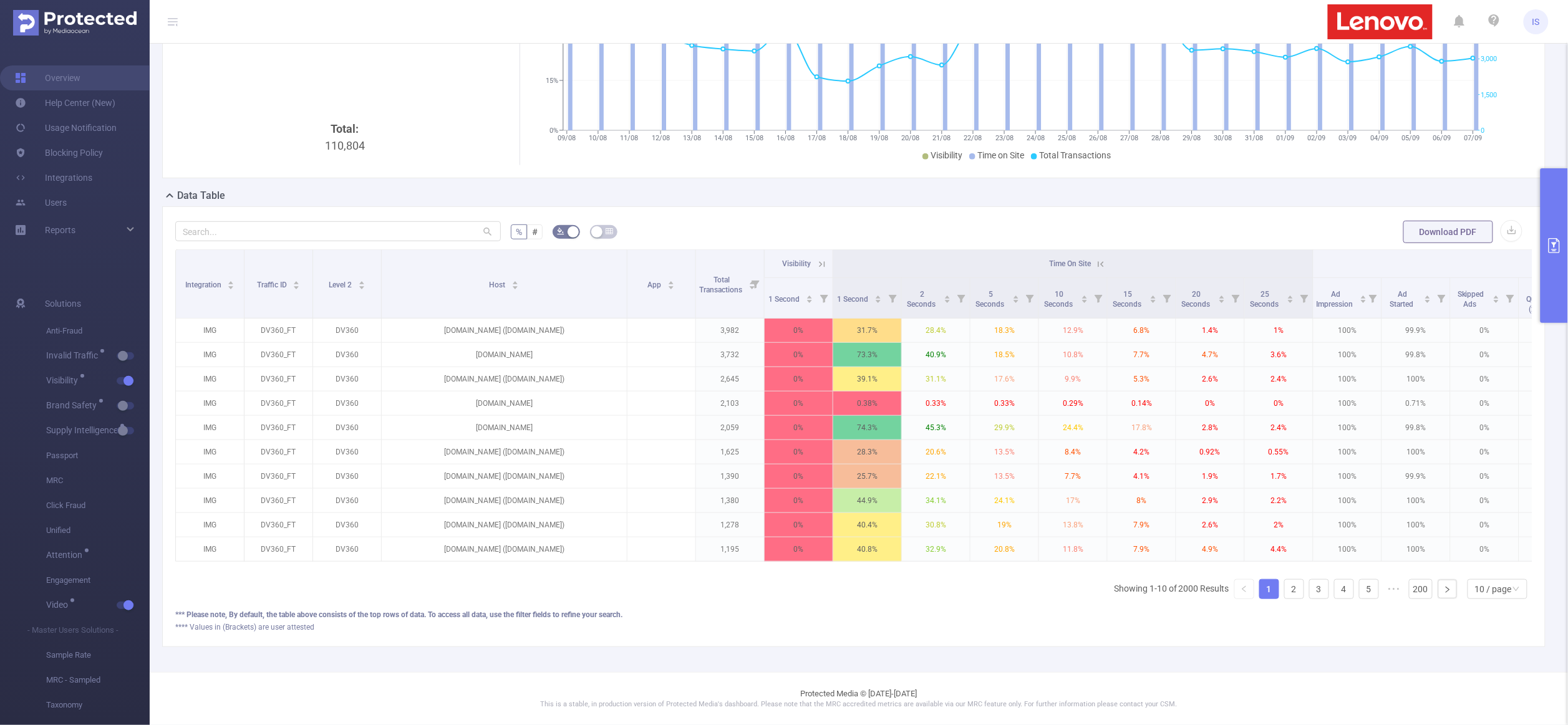
copy p "wunderground.com"
click at [1101, 259] on icon at bounding box center [1101, 264] width 11 height 11
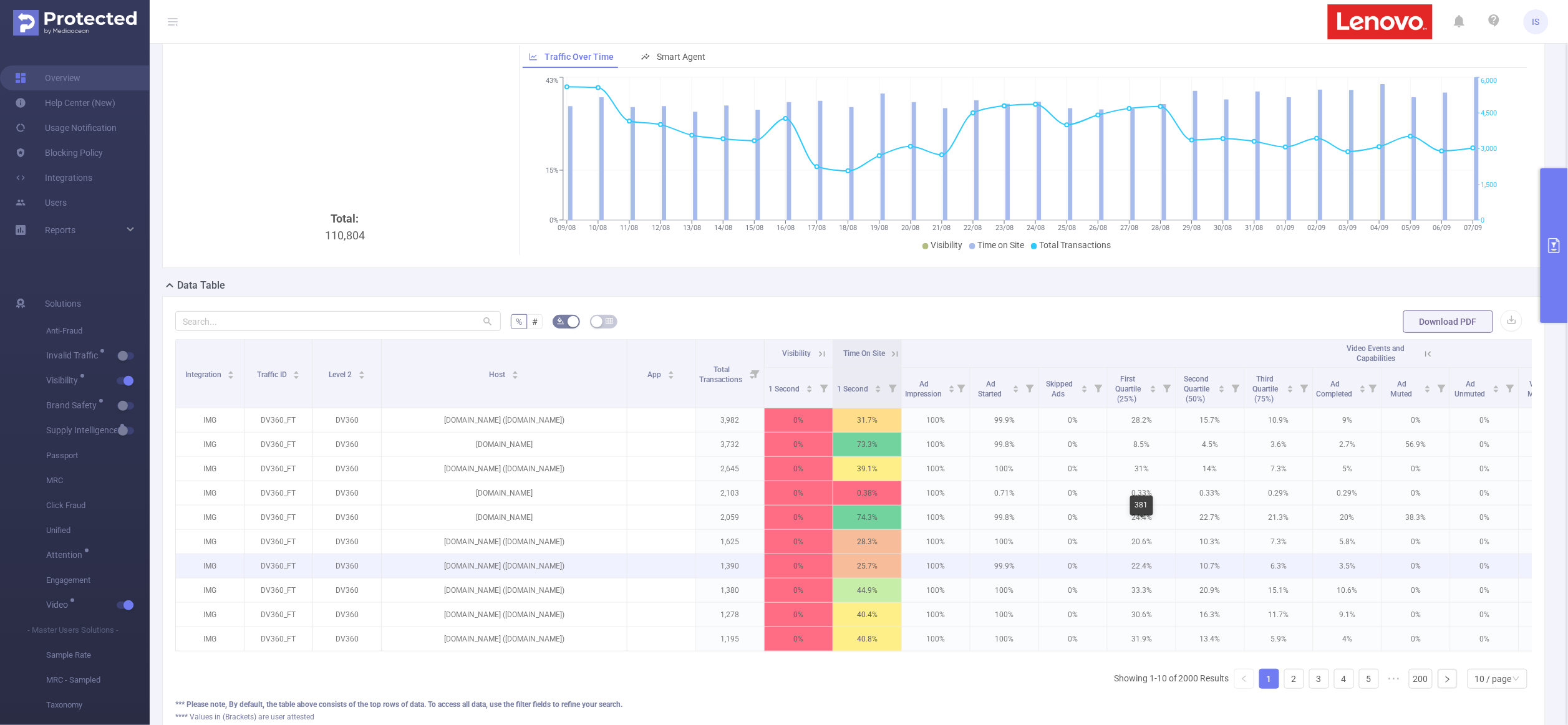
scroll to position [0, 0]
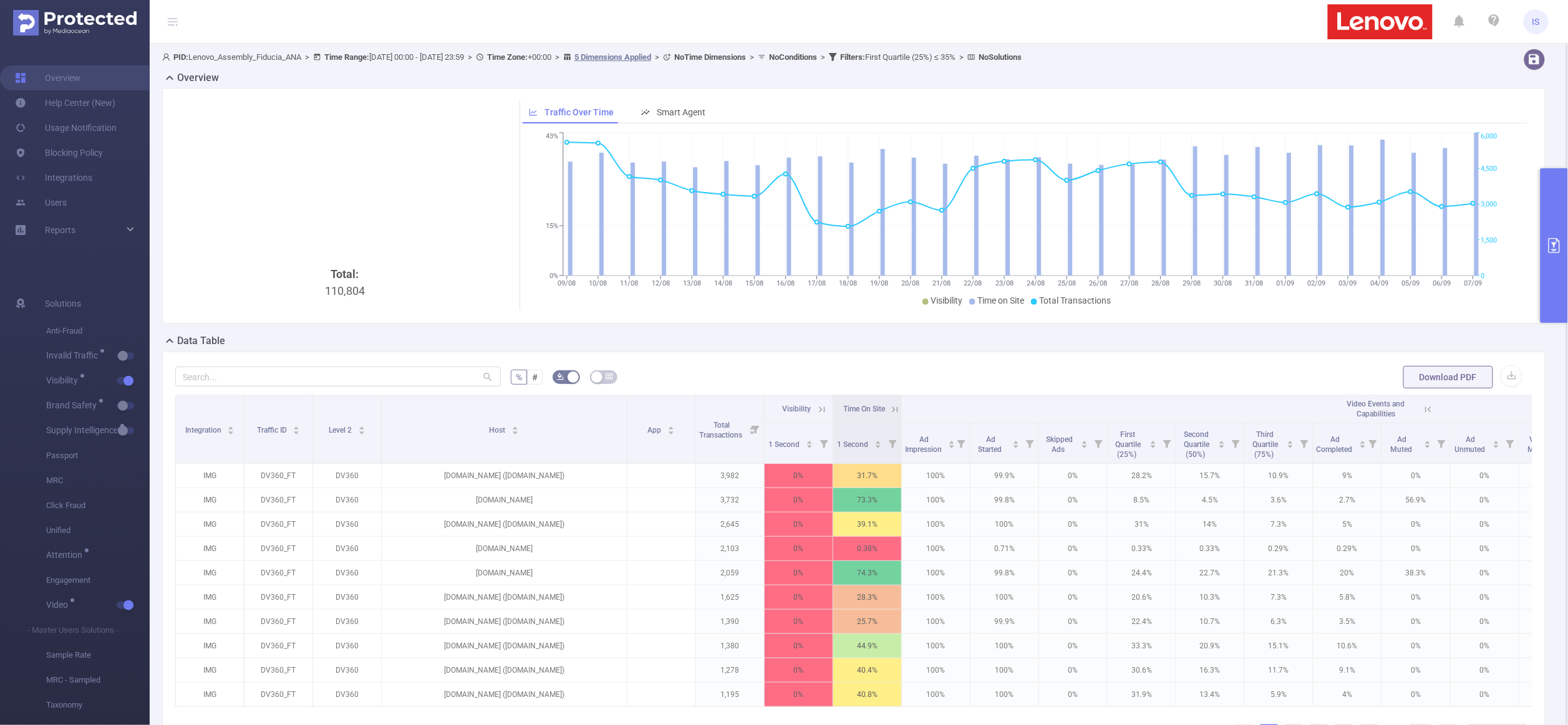
click at [1549, 299] on button "primary" at bounding box center [1554, 245] width 28 height 154
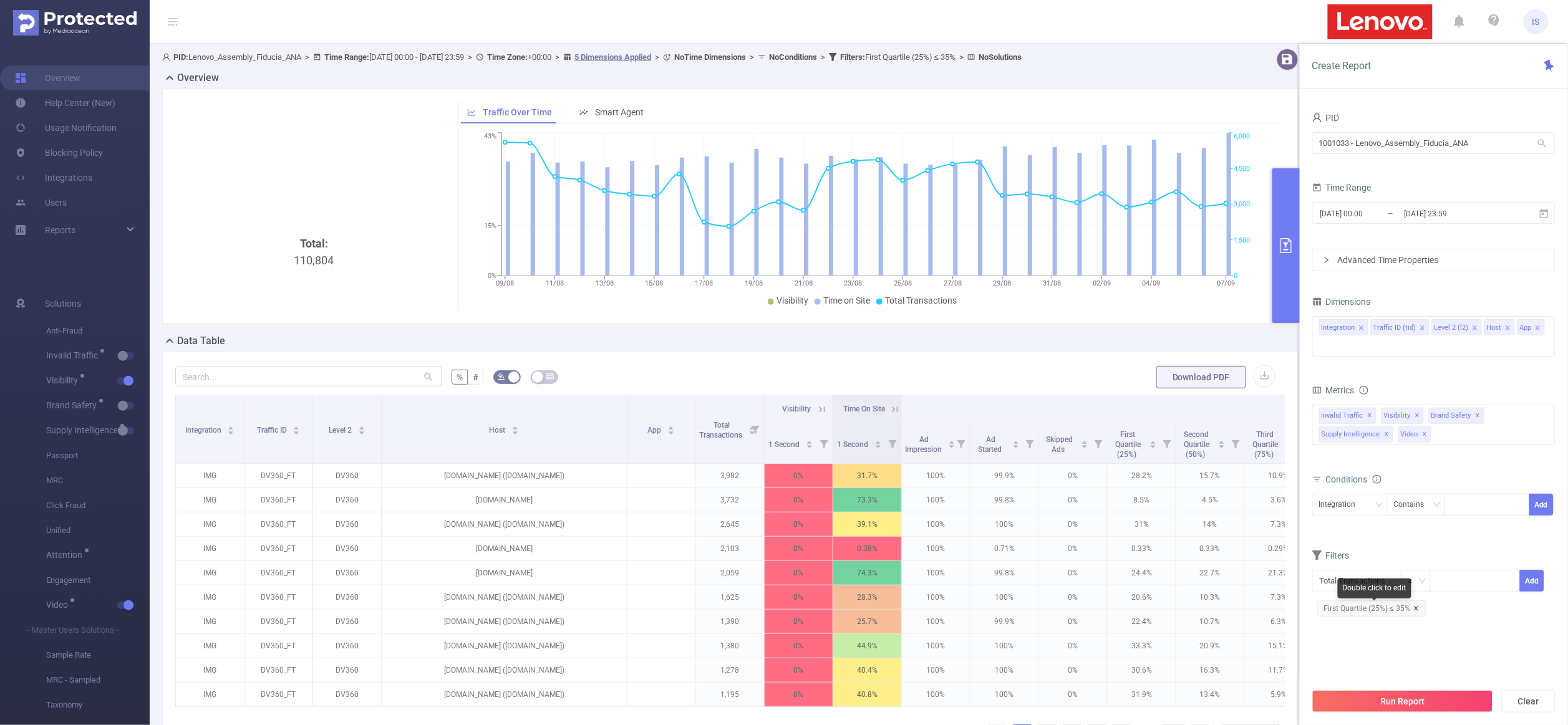
click at [1418, 609] on icon "icon: close" at bounding box center [1416, 609] width 6 height 6
click at [1355, 586] on input "text" at bounding box center [1358, 580] width 90 height 22
click at [1362, 694] on li "Video" at bounding box center [1360, 695] width 94 height 20
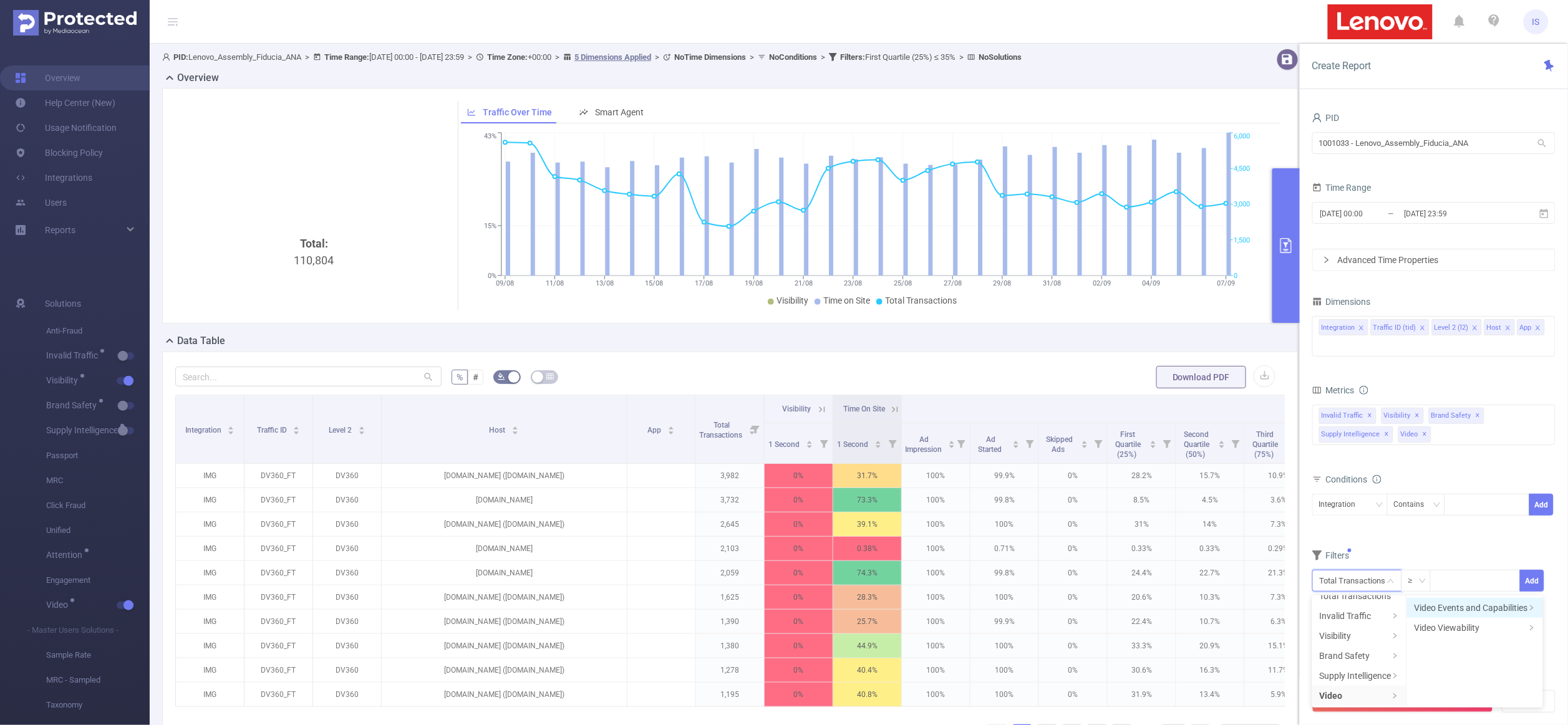
click at [1480, 604] on li "Video Events and Capabilities" at bounding box center [1475, 608] width 136 height 20
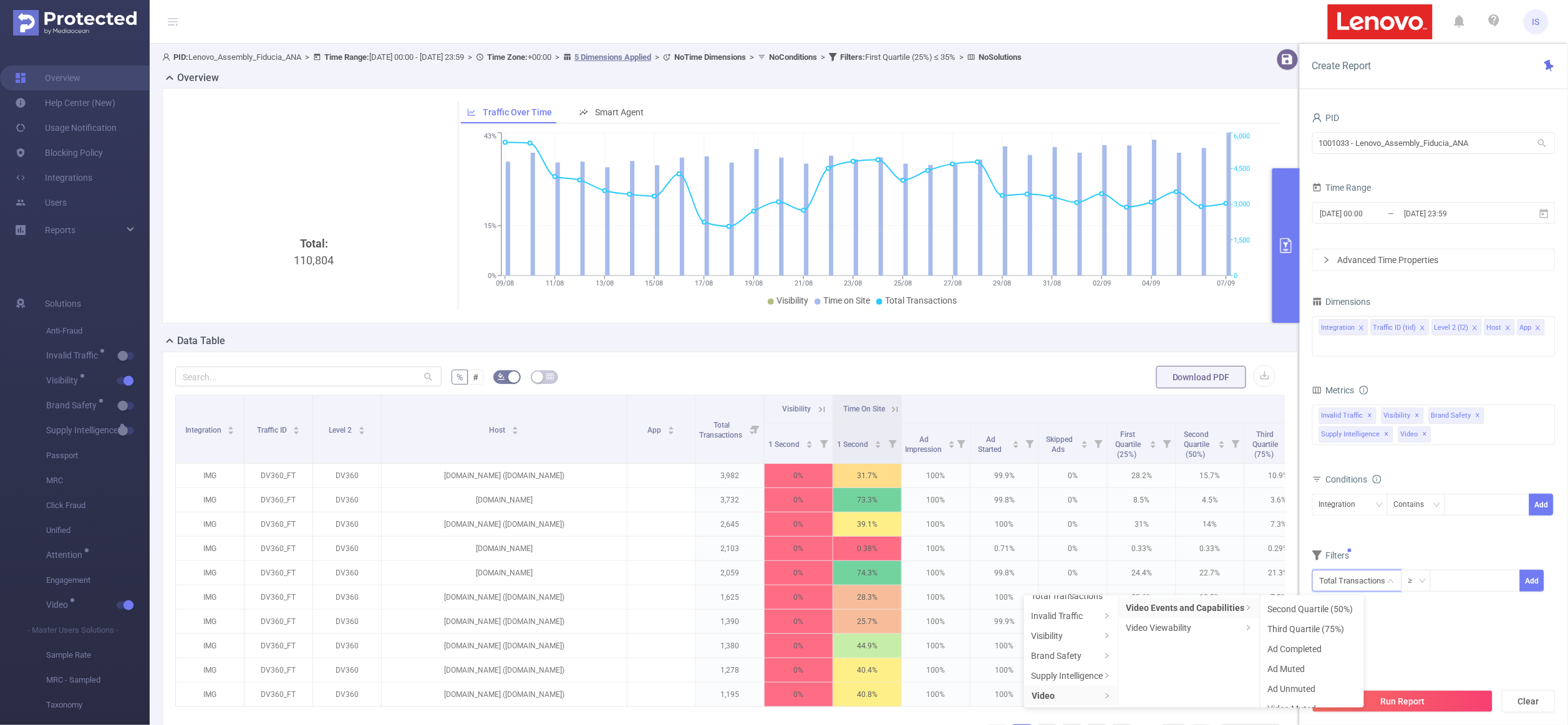
scroll to position [78, 0]
click at [1329, 647] on li "Ad Completed" at bounding box center [1312, 650] width 104 height 20
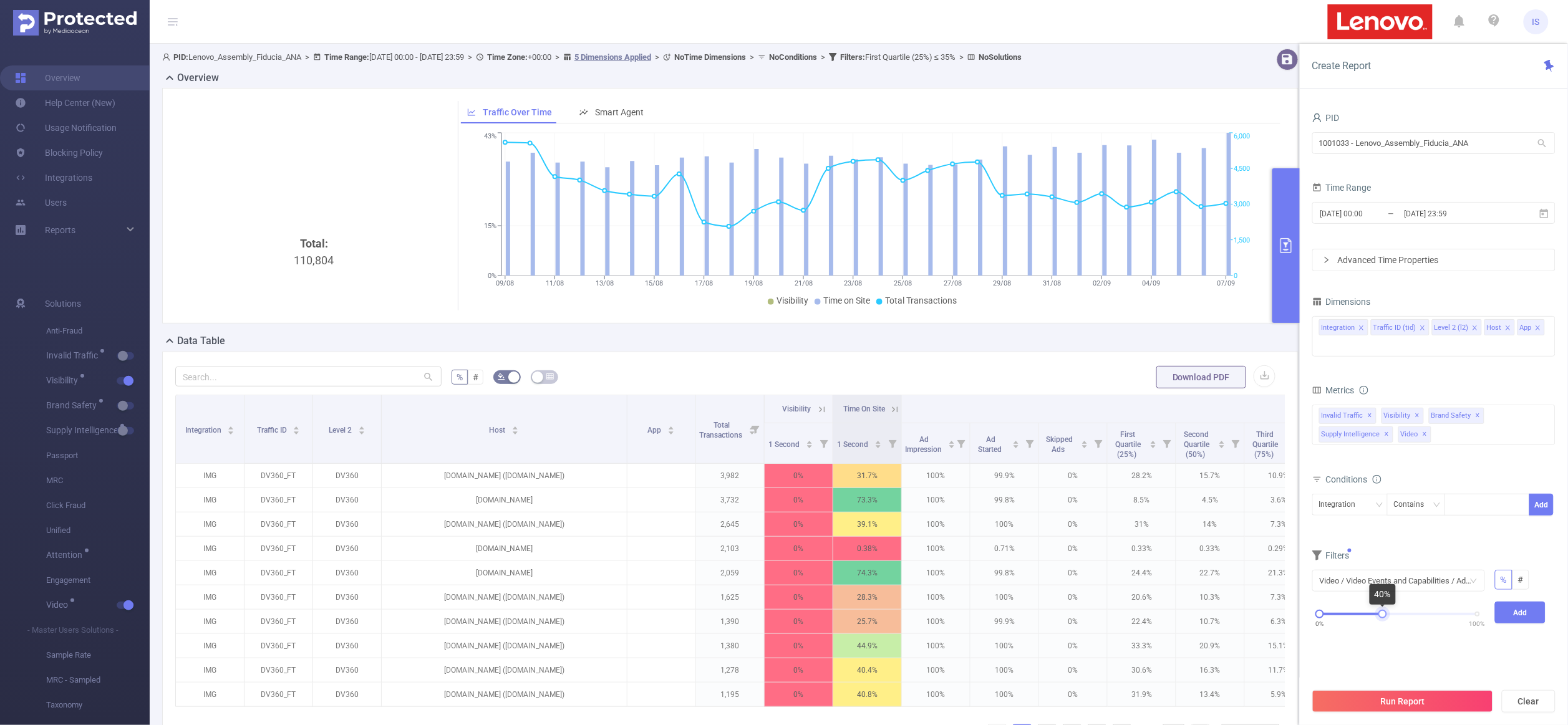
drag, startPoint x: 1478, startPoint y: 618, endPoint x: 1384, endPoint y: 618, distance: 94.0
click at [1384, 618] on div at bounding box center [1383, 614] width 9 height 9
click at [1522, 616] on button "Add" at bounding box center [1520, 612] width 51 height 22
click at [1382, 700] on button "Run Report" at bounding box center [1403, 701] width 181 height 22
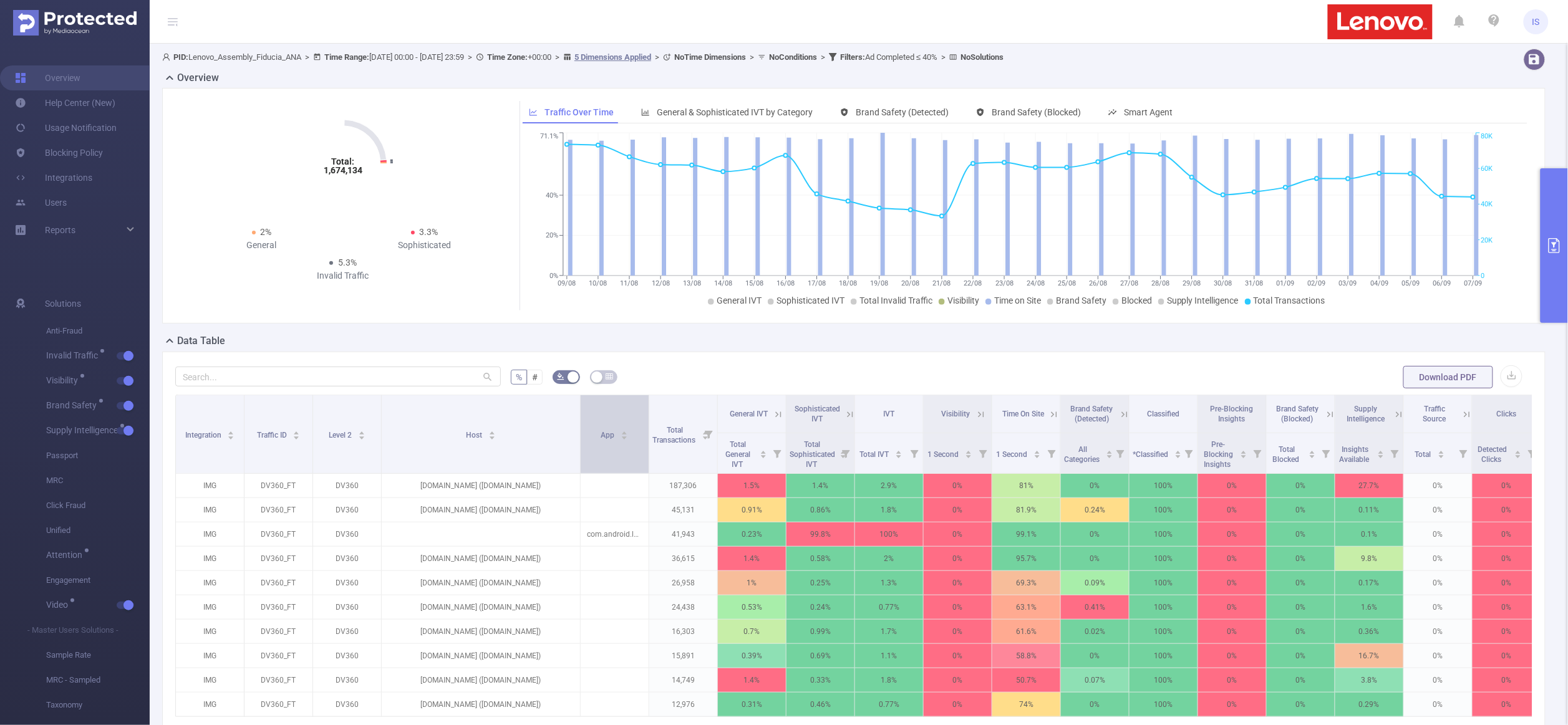
drag, startPoint x: 449, startPoint y: 441, endPoint x: 579, endPoint y: 441, distance: 130.0
click at [579, 441] on span at bounding box center [580, 434] width 6 height 78
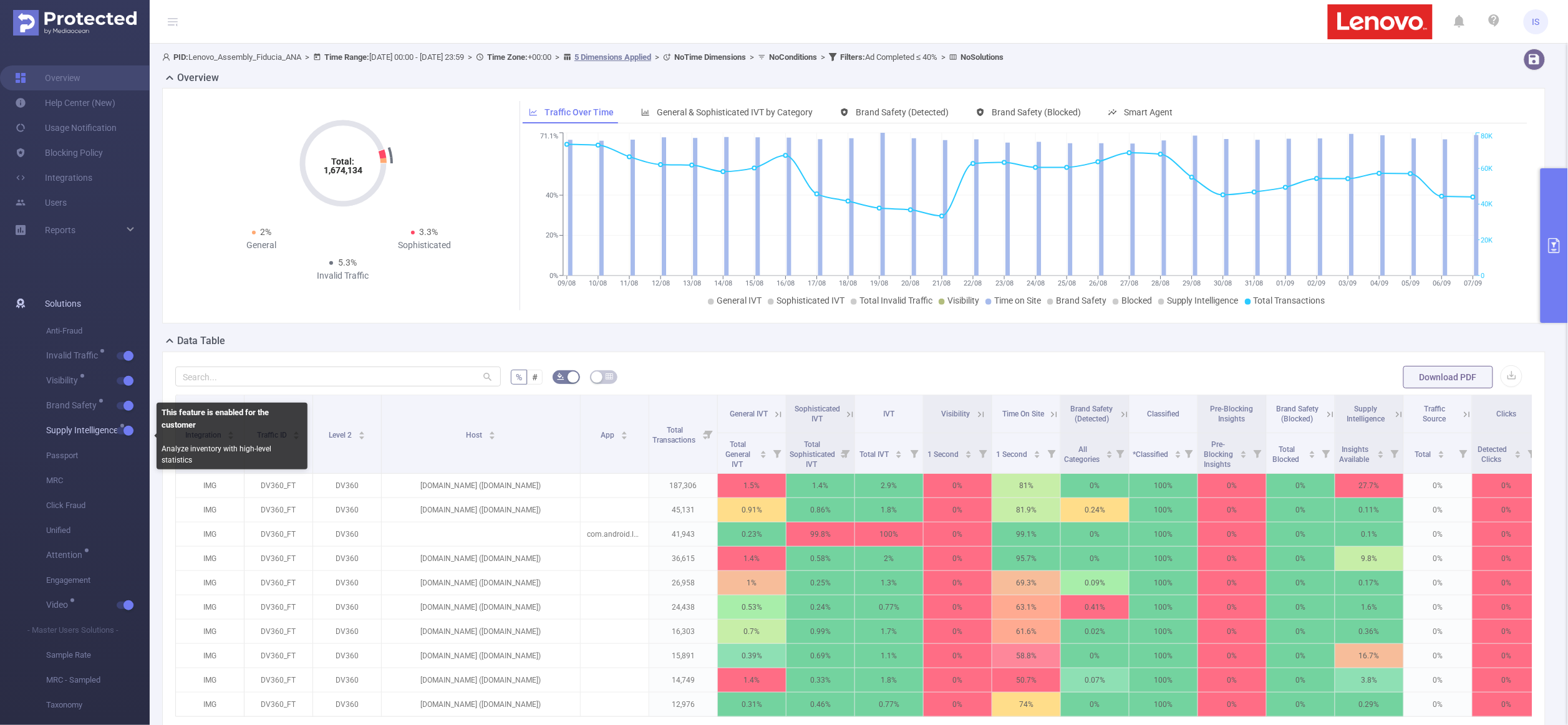
click at [125, 428] on button "button" at bounding box center [125, 431] width 17 height 7
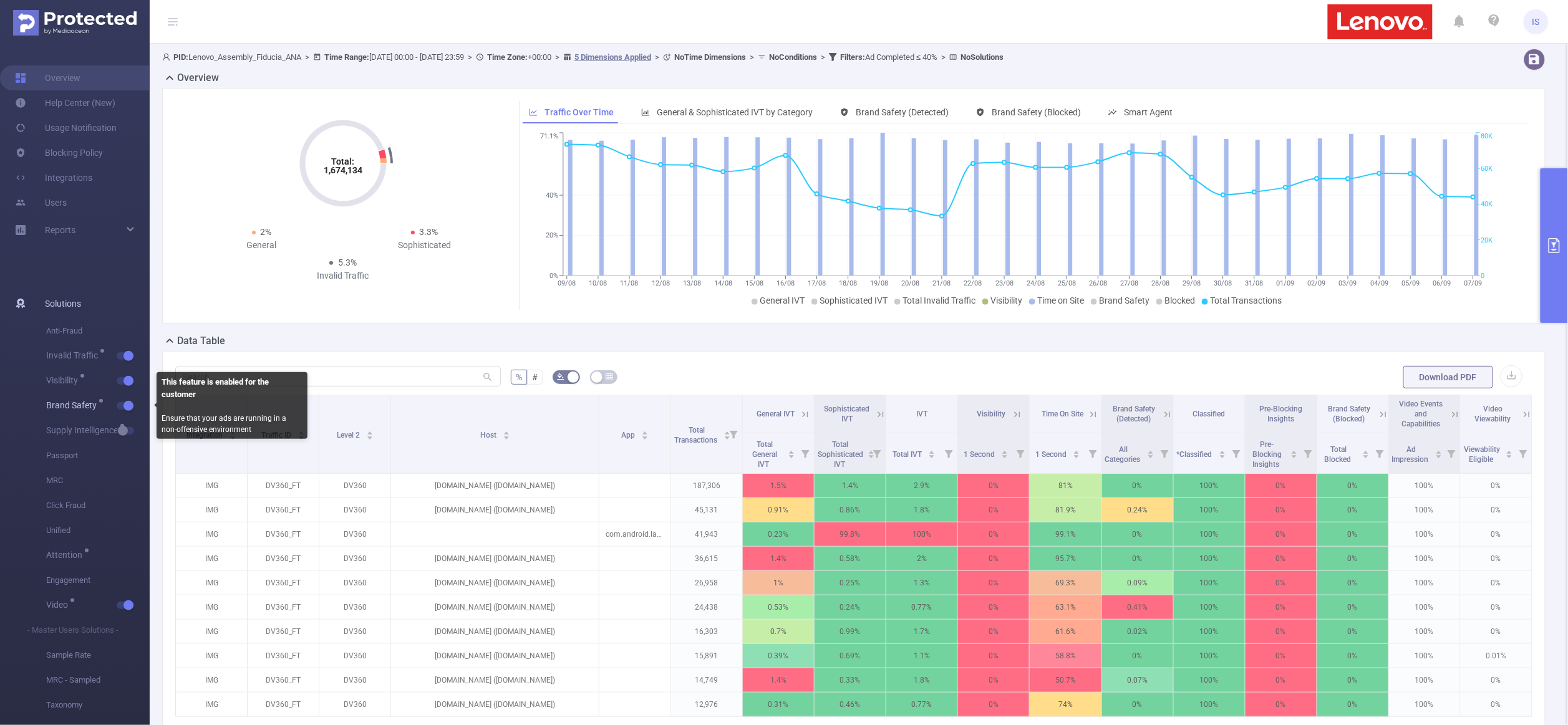
click at [128, 407] on button "button" at bounding box center [125, 406] width 17 height 7
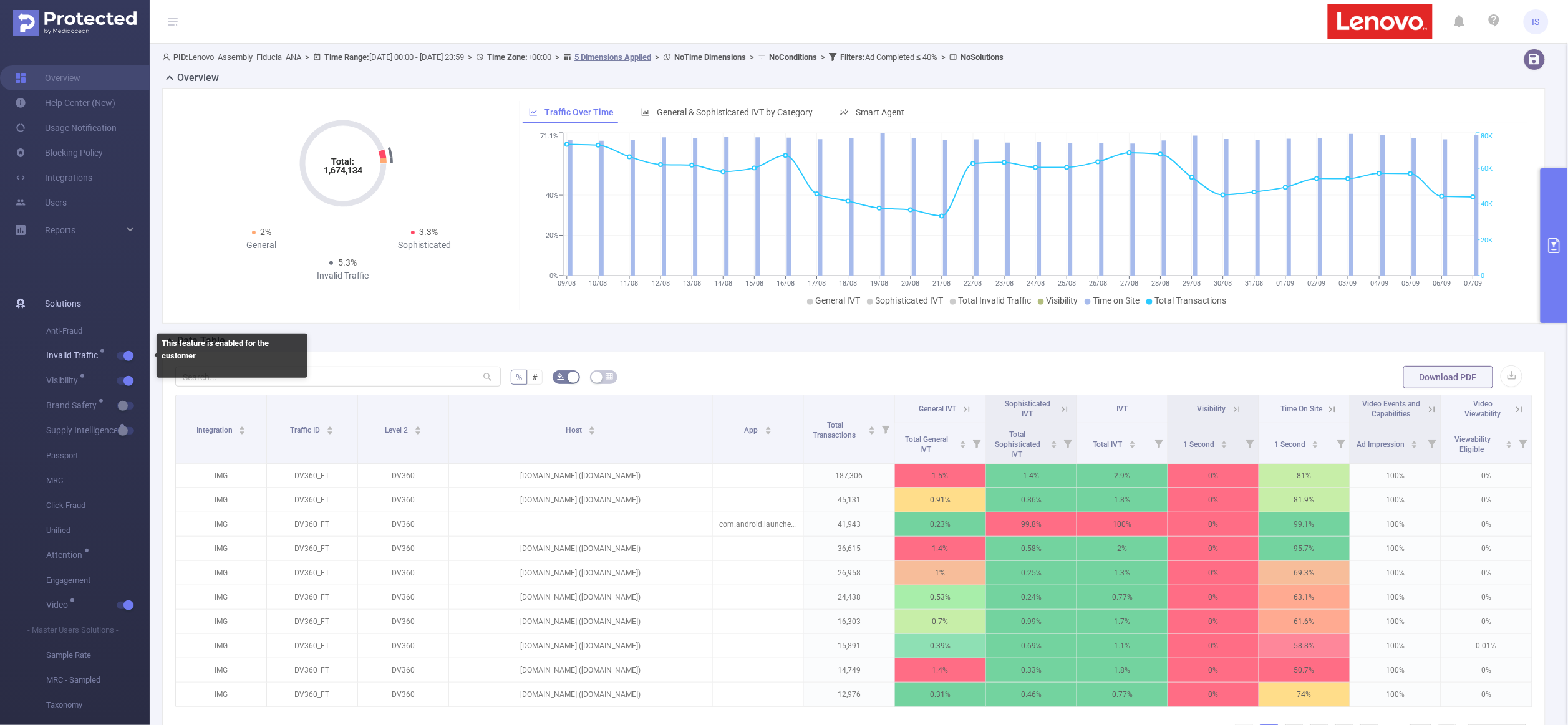
click at [125, 357] on button "button" at bounding box center [125, 356] width 17 height 7
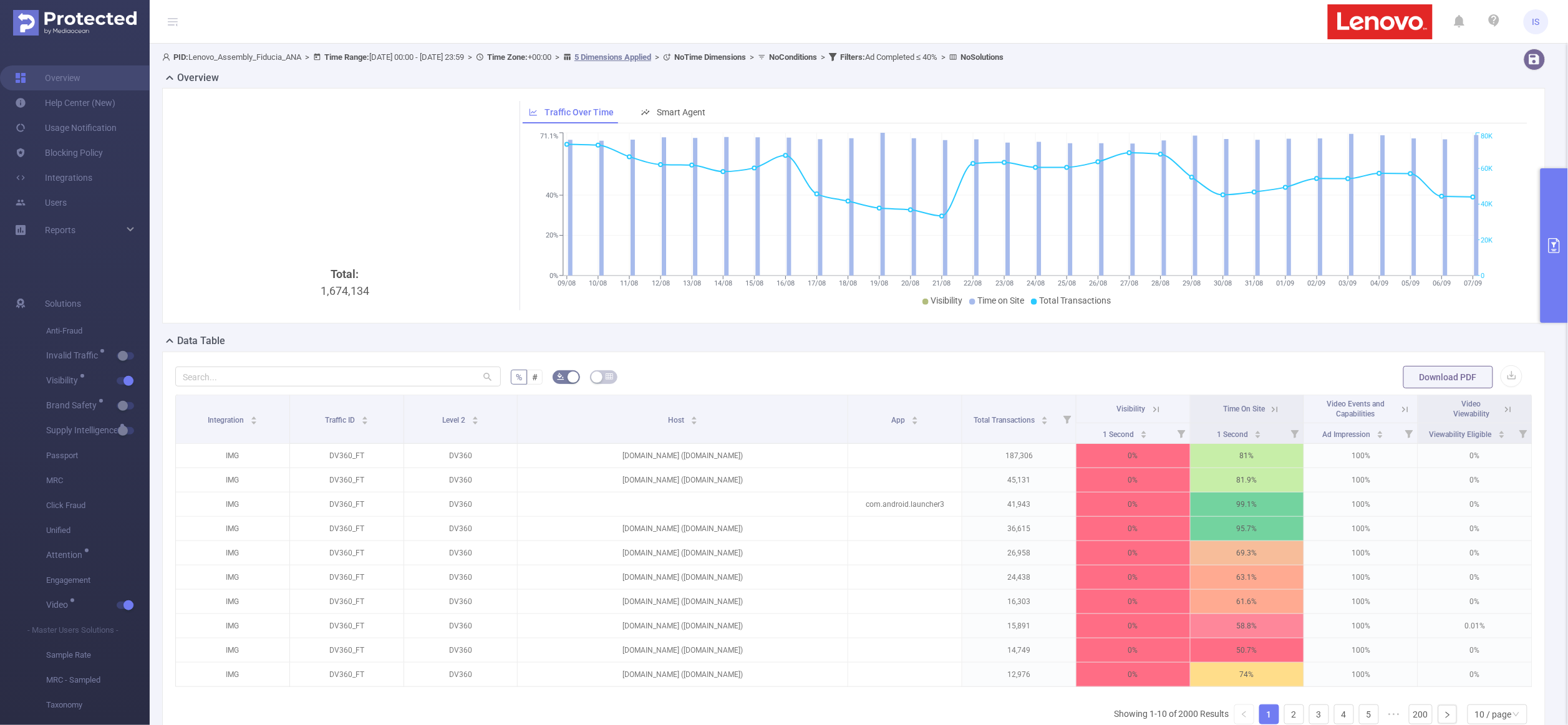
click at [1269, 409] on icon at bounding box center [1275, 409] width 11 height 11
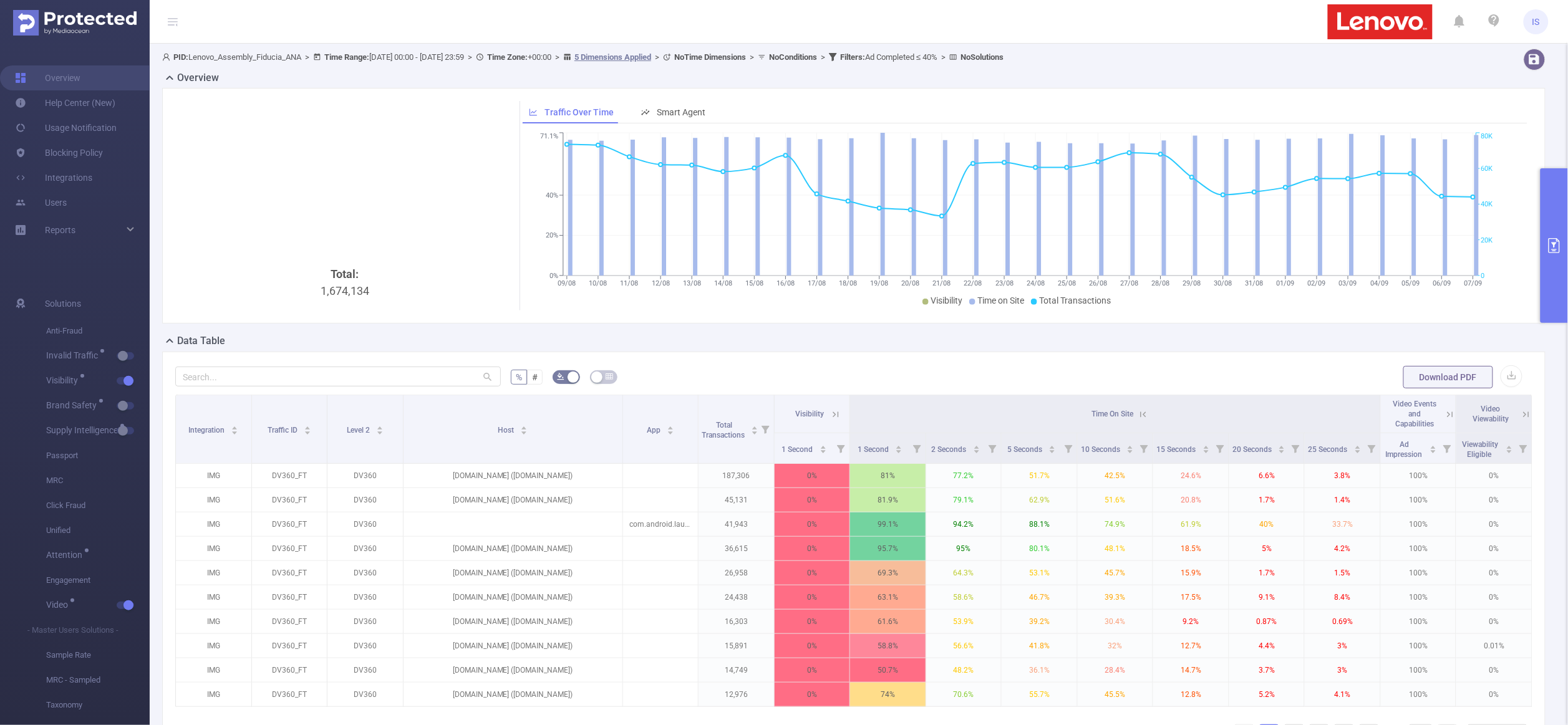
click at [1137, 414] on icon at bounding box center [1143, 414] width 11 height 11
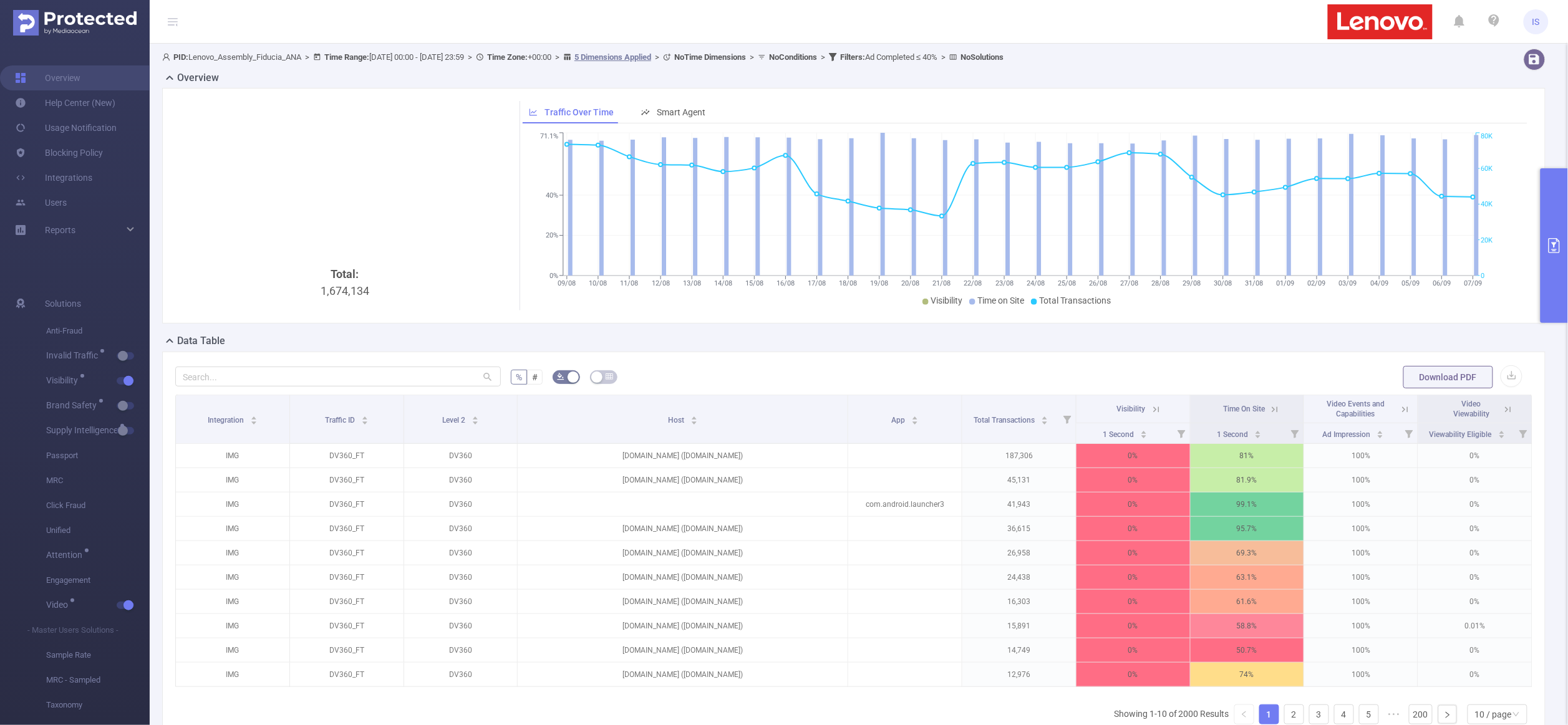
click at [1403, 409] on icon at bounding box center [1406, 409] width 6 height 6
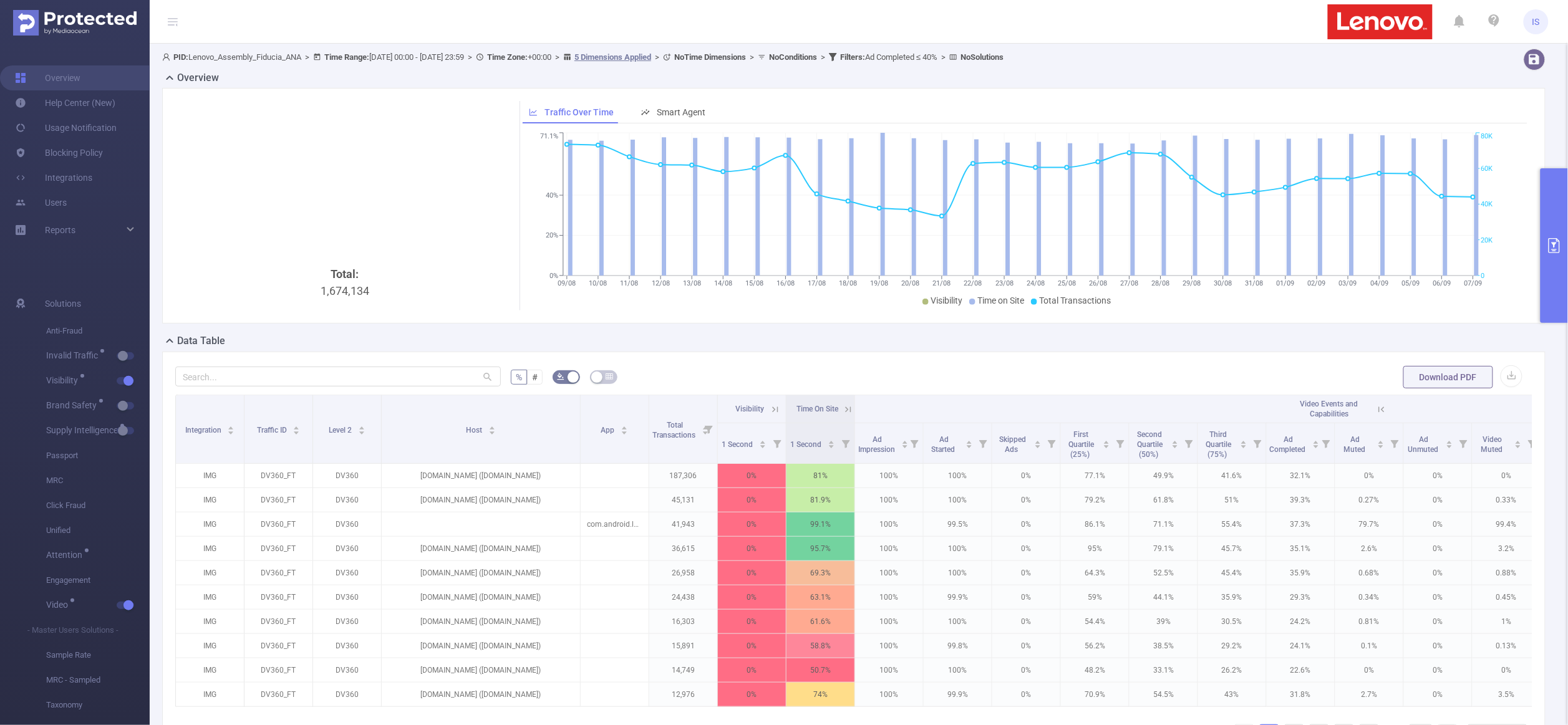
click at [1552, 295] on button "primary" at bounding box center [1554, 245] width 28 height 154
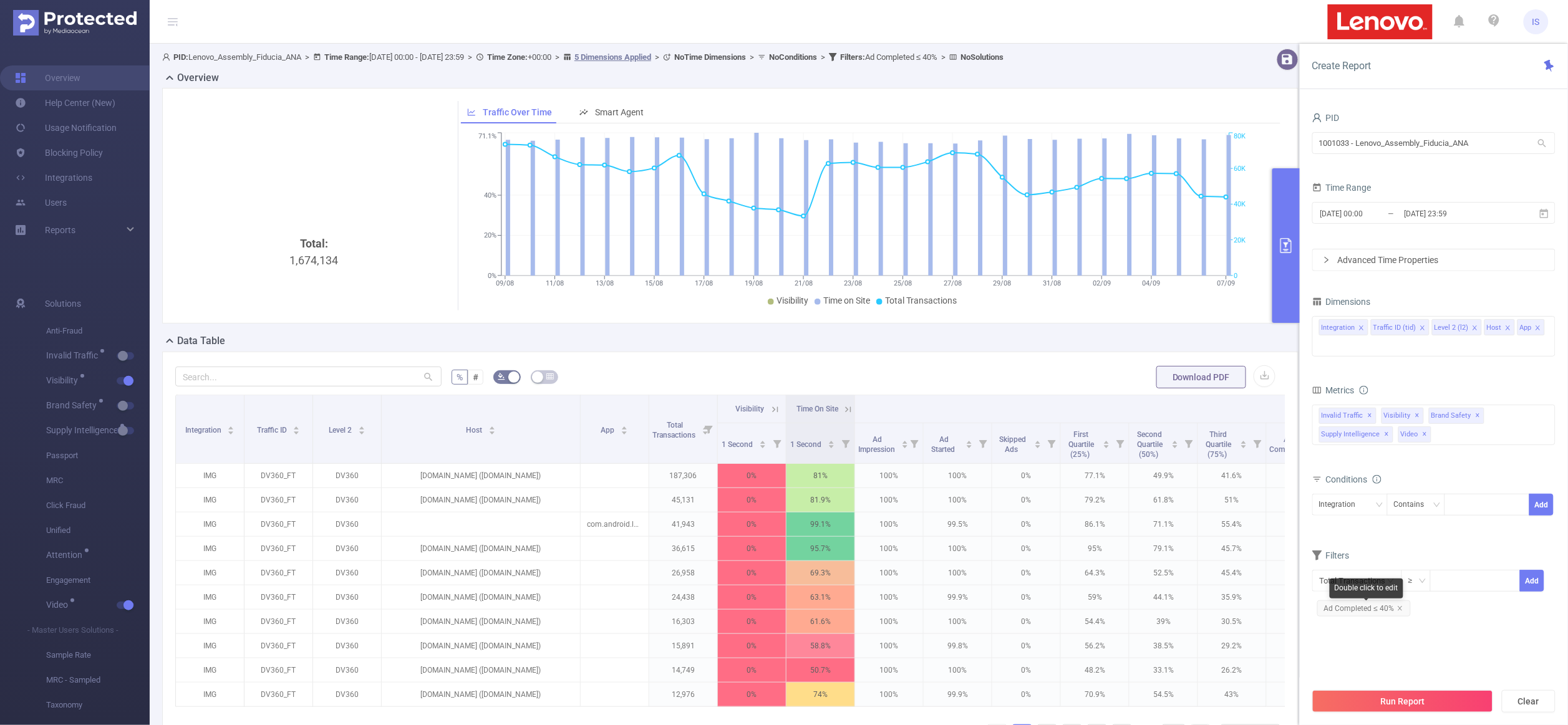
click at [1364, 608] on span "Ad Completed ≤ 40%" at bounding box center [1364, 609] width 93 height 16
drag, startPoint x: 1468, startPoint y: 618, endPoint x: 1360, endPoint y: 615, distance: 108.0
click at [1360, 615] on div at bounding box center [1359, 614] width 9 height 9
click at [1510, 616] on button "Add" at bounding box center [1520, 612] width 51 height 22
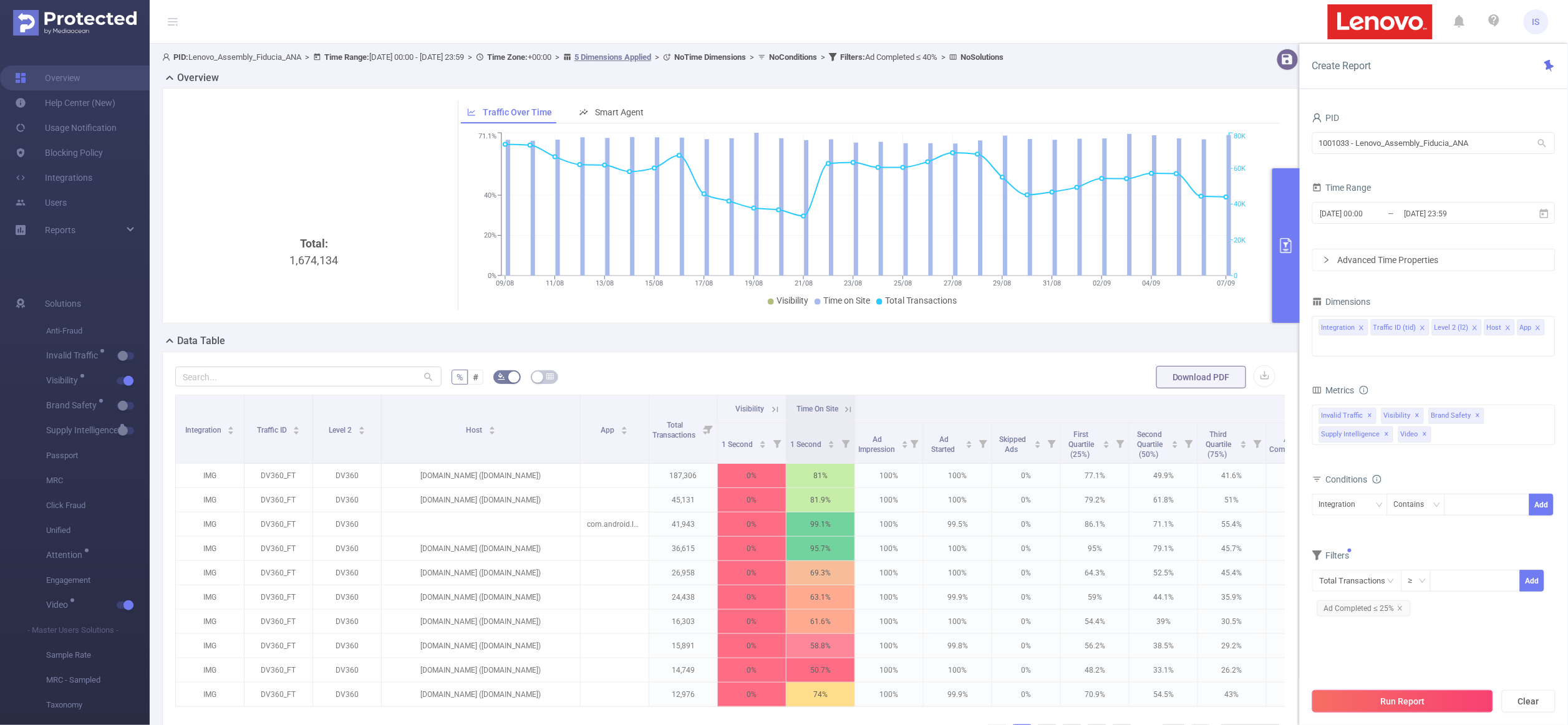
click at [1388, 699] on button "Run Report" at bounding box center [1403, 701] width 181 height 22
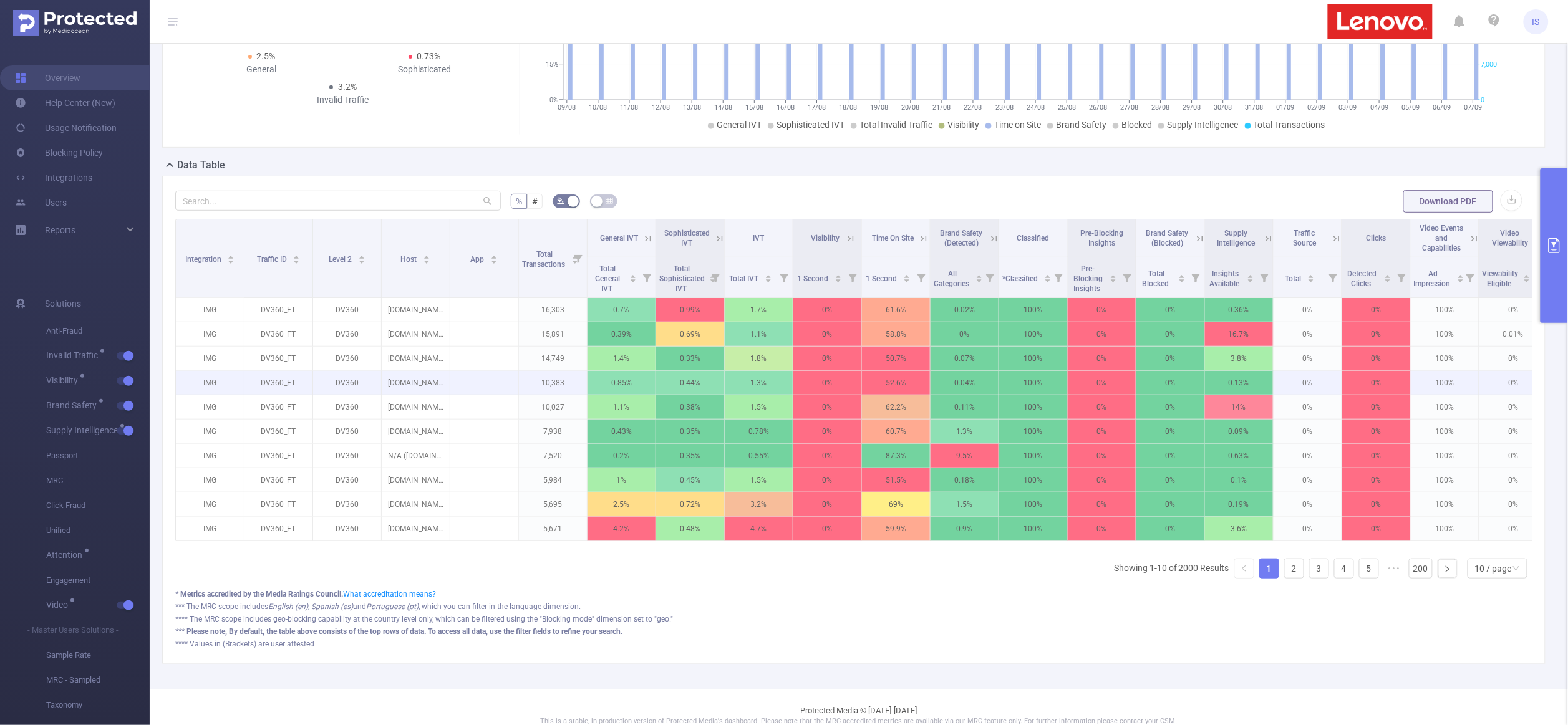
scroll to position [186, 0]
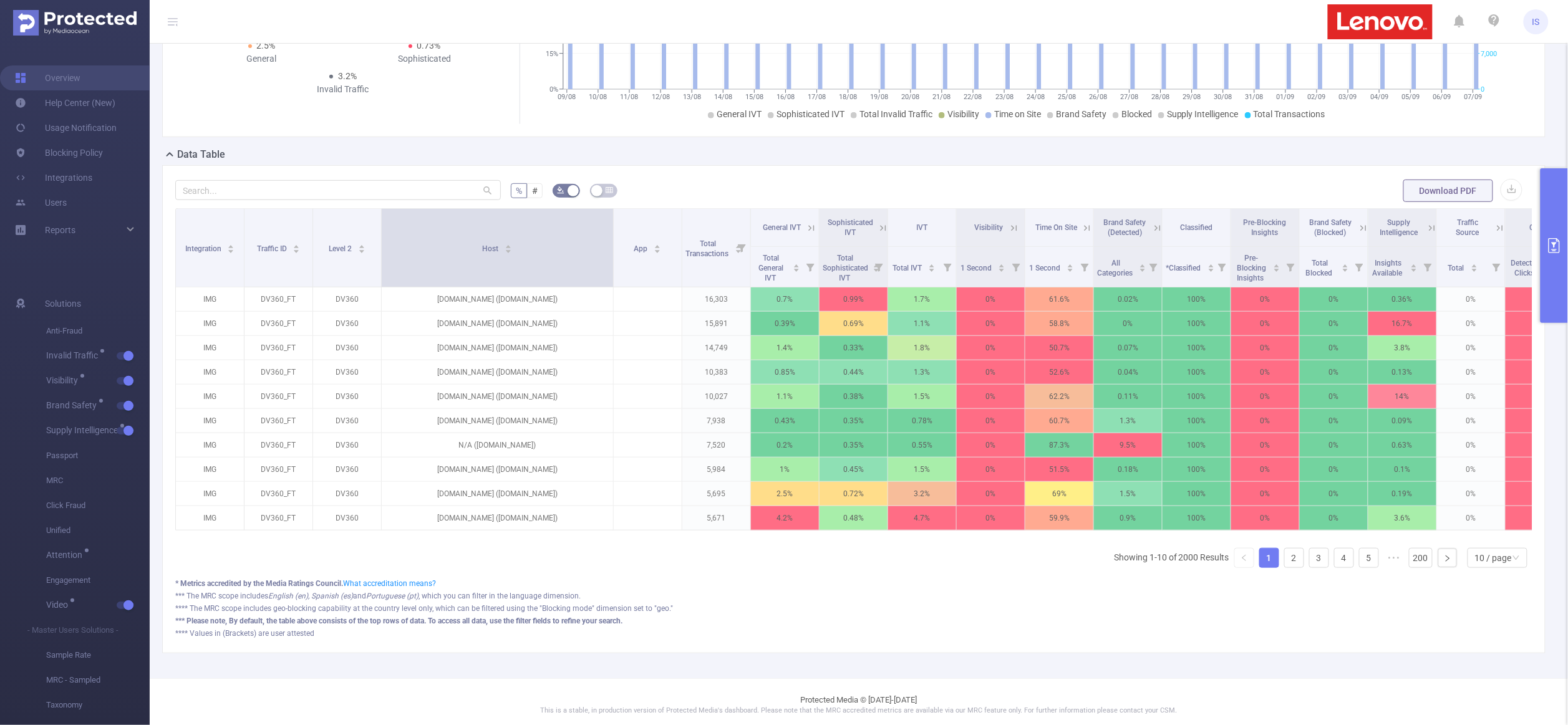
drag, startPoint x: 449, startPoint y: 266, endPoint x: 611, endPoint y: 269, distance: 162.0
click at [611, 269] on span at bounding box center [613, 248] width 6 height 78
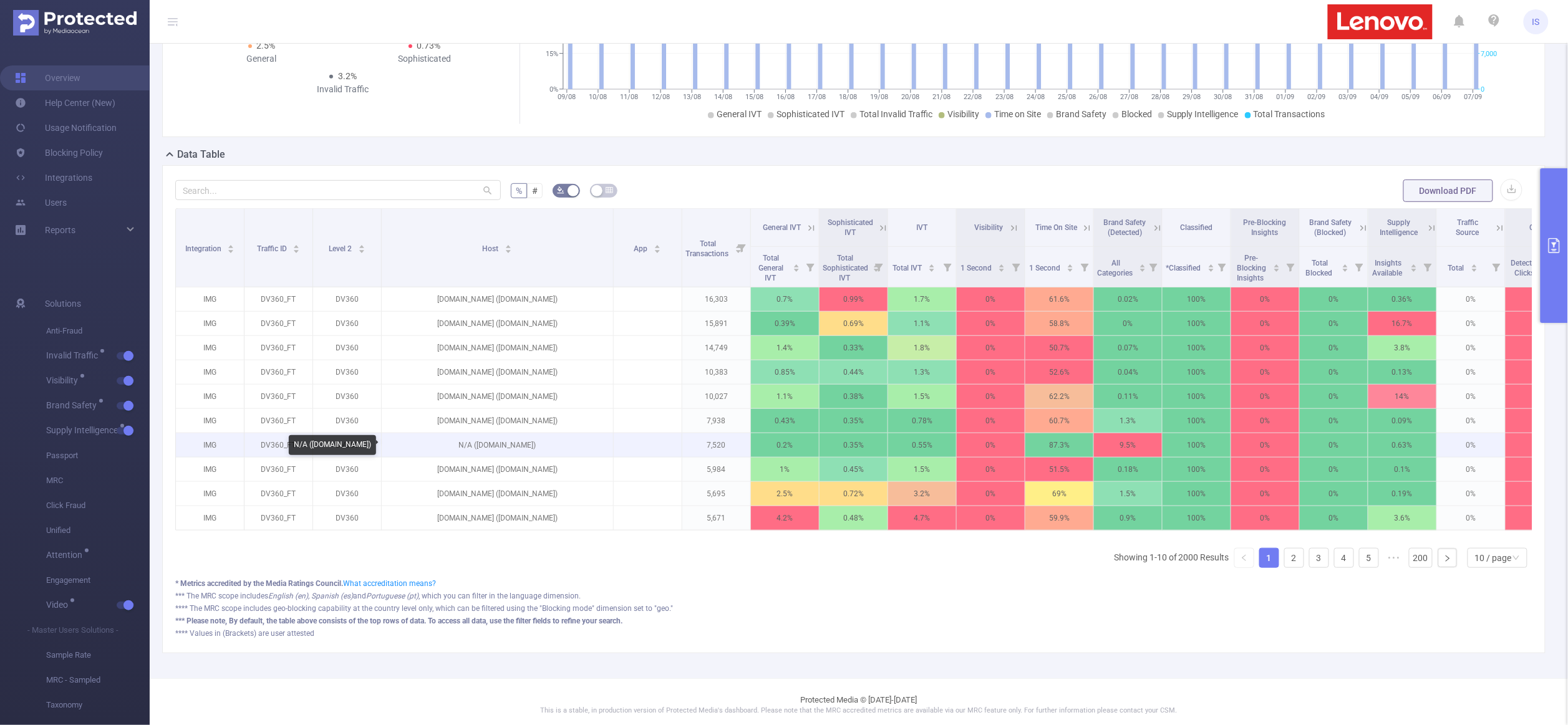
drag, startPoint x: 477, startPoint y: 449, endPoint x: 531, endPoint y: 448, distance: 54.0
click at [531, 448] on p "N/A (dailymotion.com)" at bounding box center [498, 445] width 231 height 24
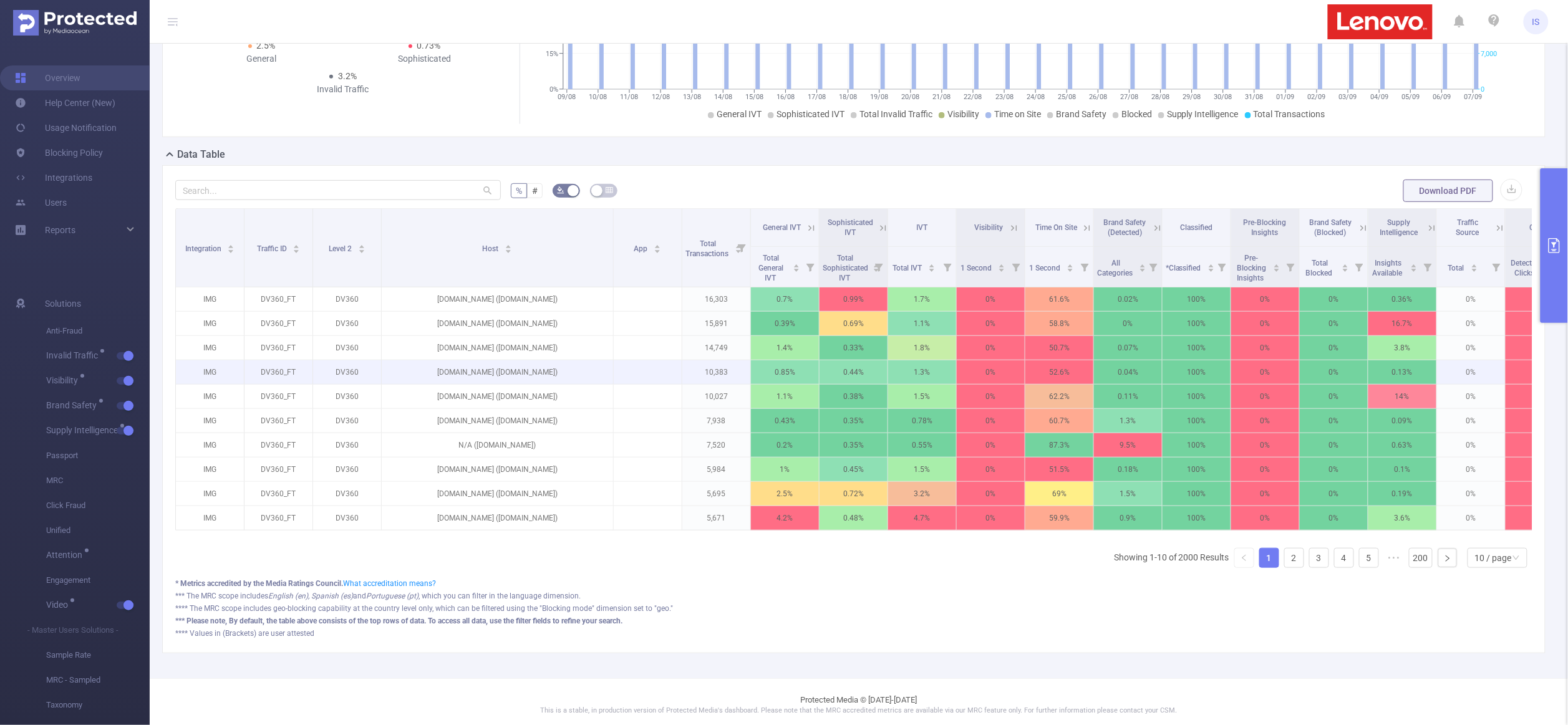
copy p "dailymotion.com"
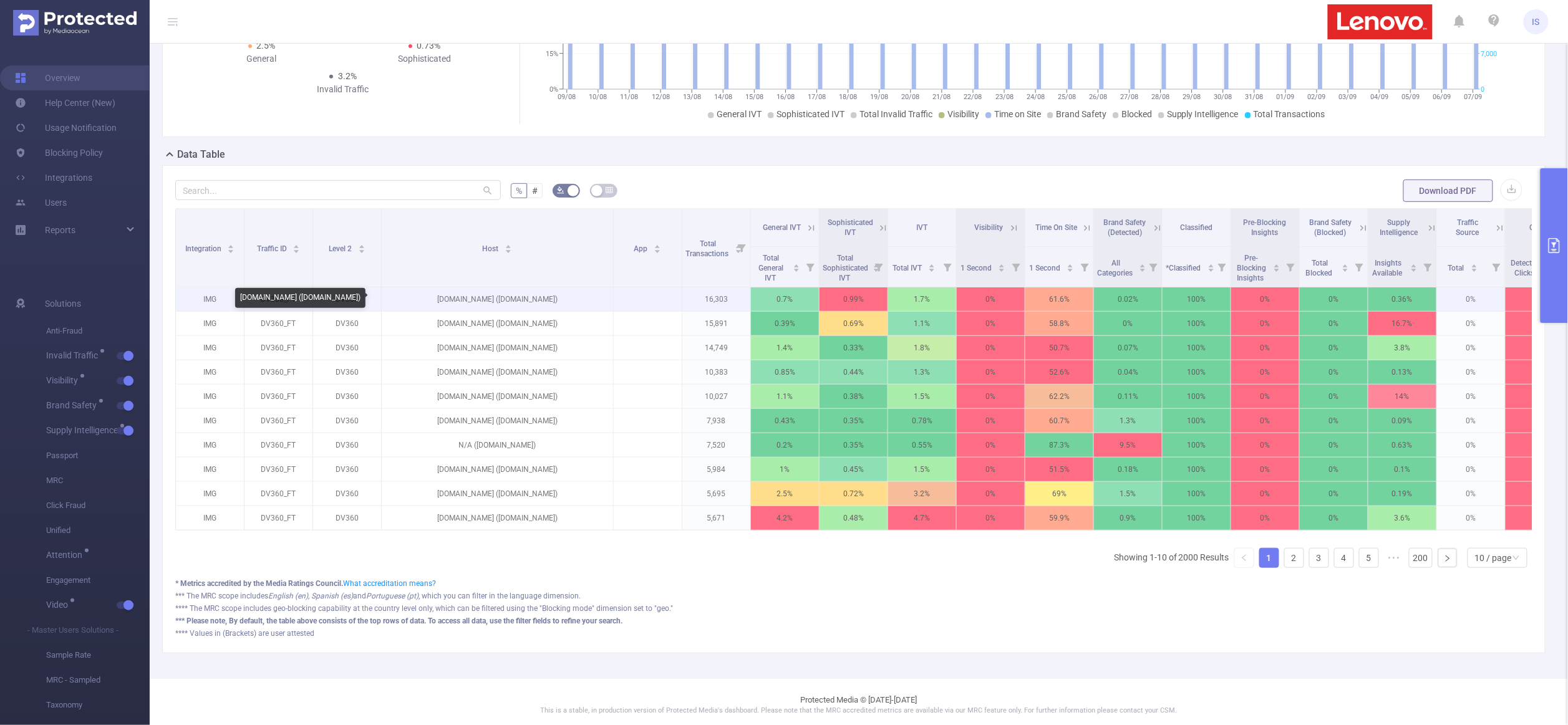
drag, startPoint x: 519, startPoint y: 296, endPoint x: 559, endPoint y: 307, distance: 41.5
click at [559, 307] on p "imasdk.googleapis.com (604now.com)" at bounding box center [498, 299] width 231 height 24
click at [558, 304] on p "imasdk.googleapis.com (604now.com)" at bounding box center [498, 299] width 231 height 24
drag, startPoint x: 557, startPoint y: 298, endPoint x: 519, endPoint y: 298, distance: 38.0
click at [519, 298] on p "imasdk.googleapis.com (604now.com)" at bounding box center [498, 299] width 231 height 24
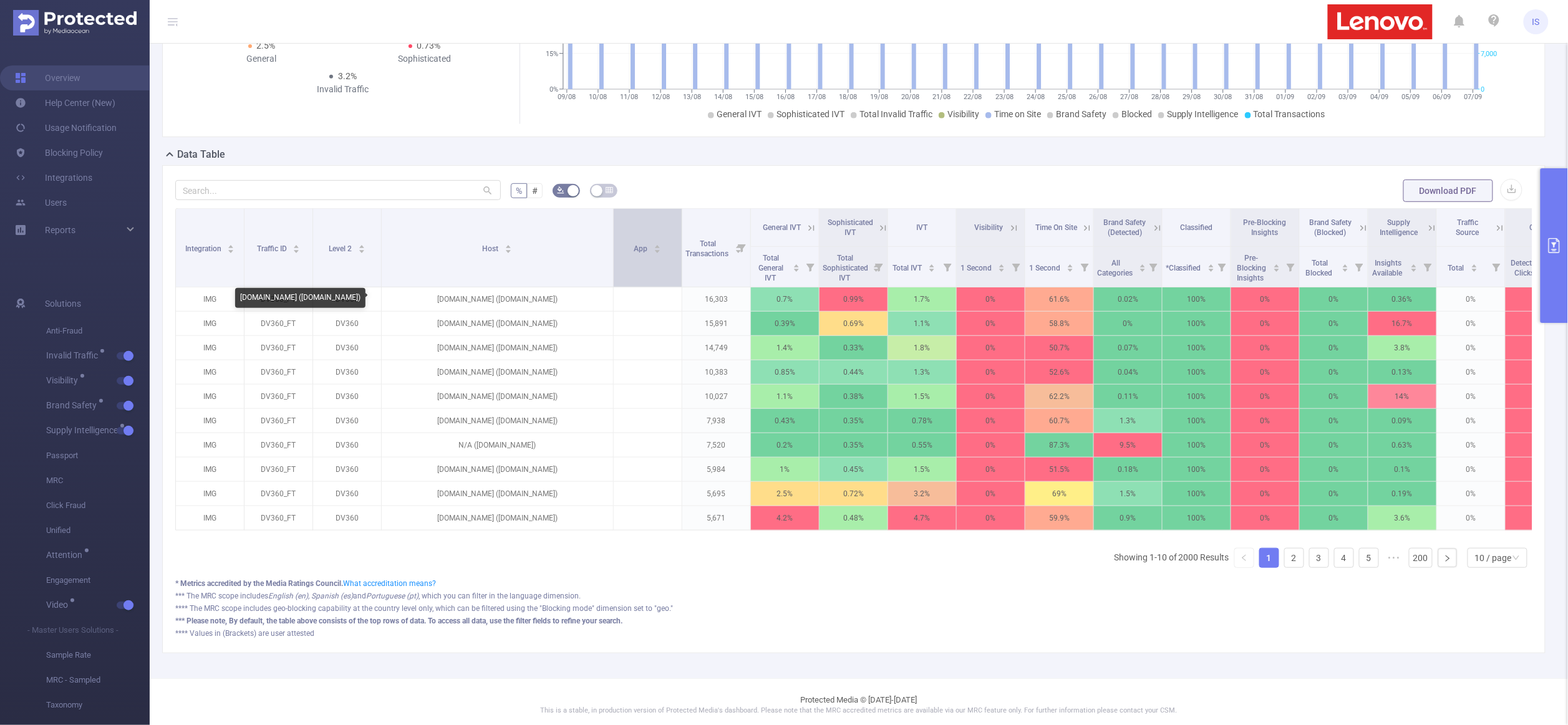
copy p "604now.com"
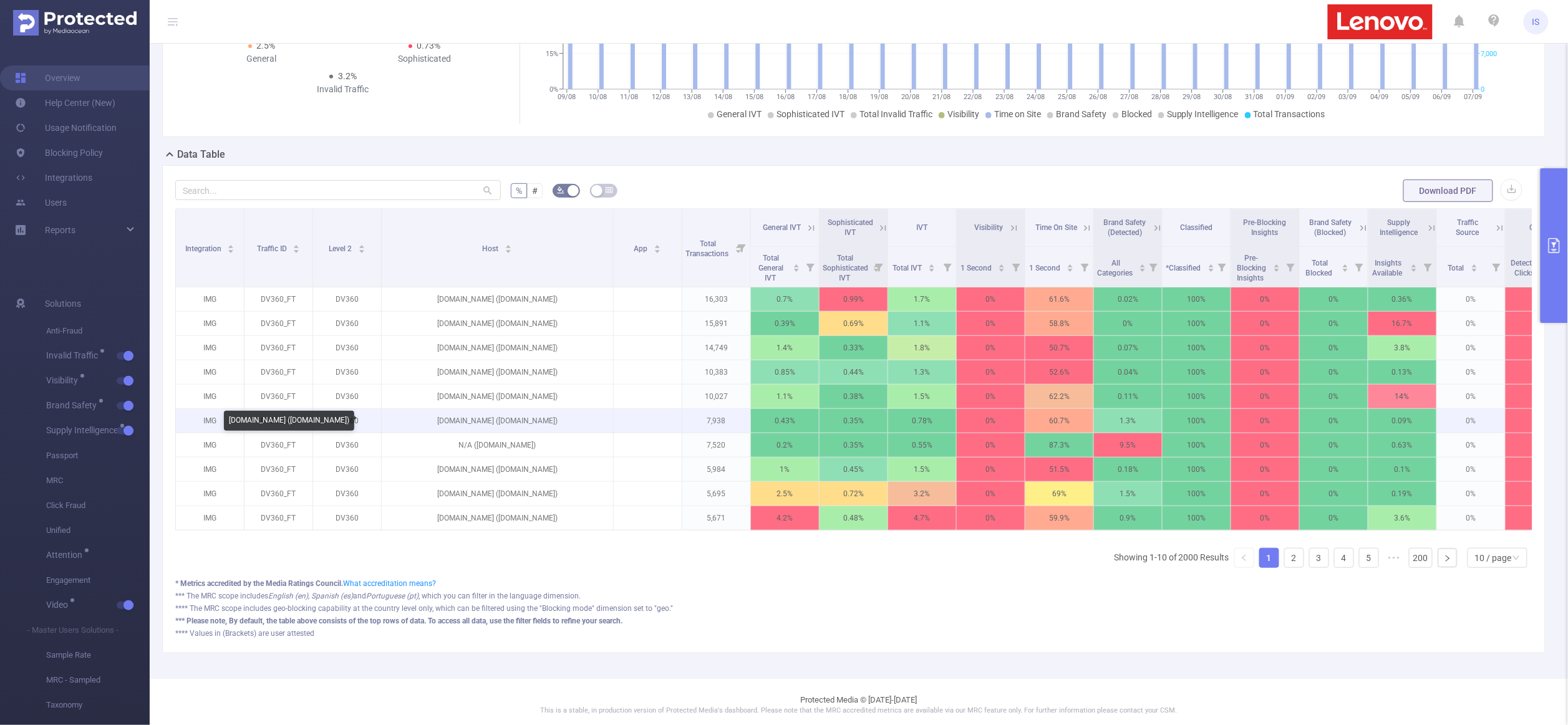
drag, startPoint x: 515, startPoint y: 420, endPoint x: 575, endPoint y: 424, distance: 60.1
click at [576, 424] on p "googleads.g.doubleclick.net (l1dac.lakakids.com)" at bounding box center [498, 421] width 231 height 24
copy p "1dac.lakakids.com"
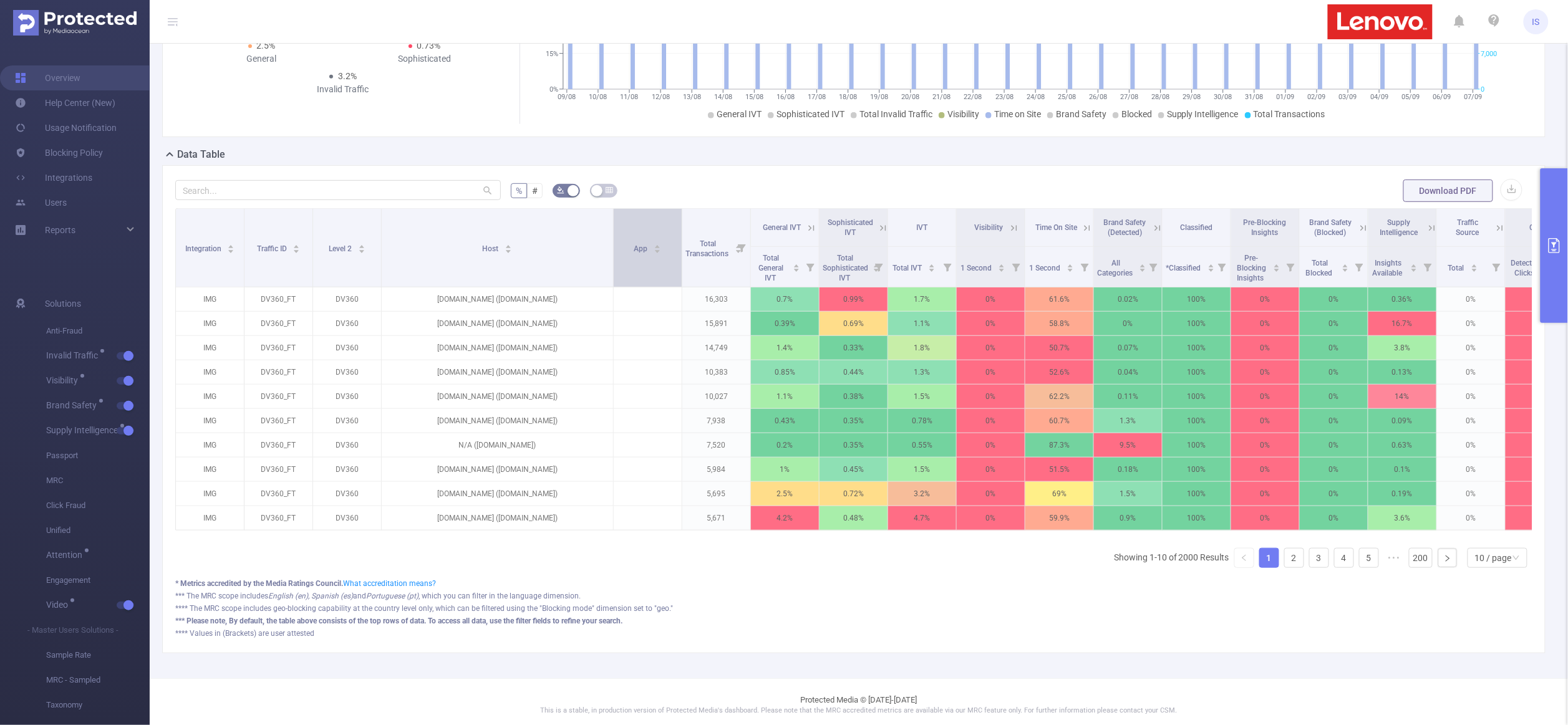
scroll to position [0, 0]
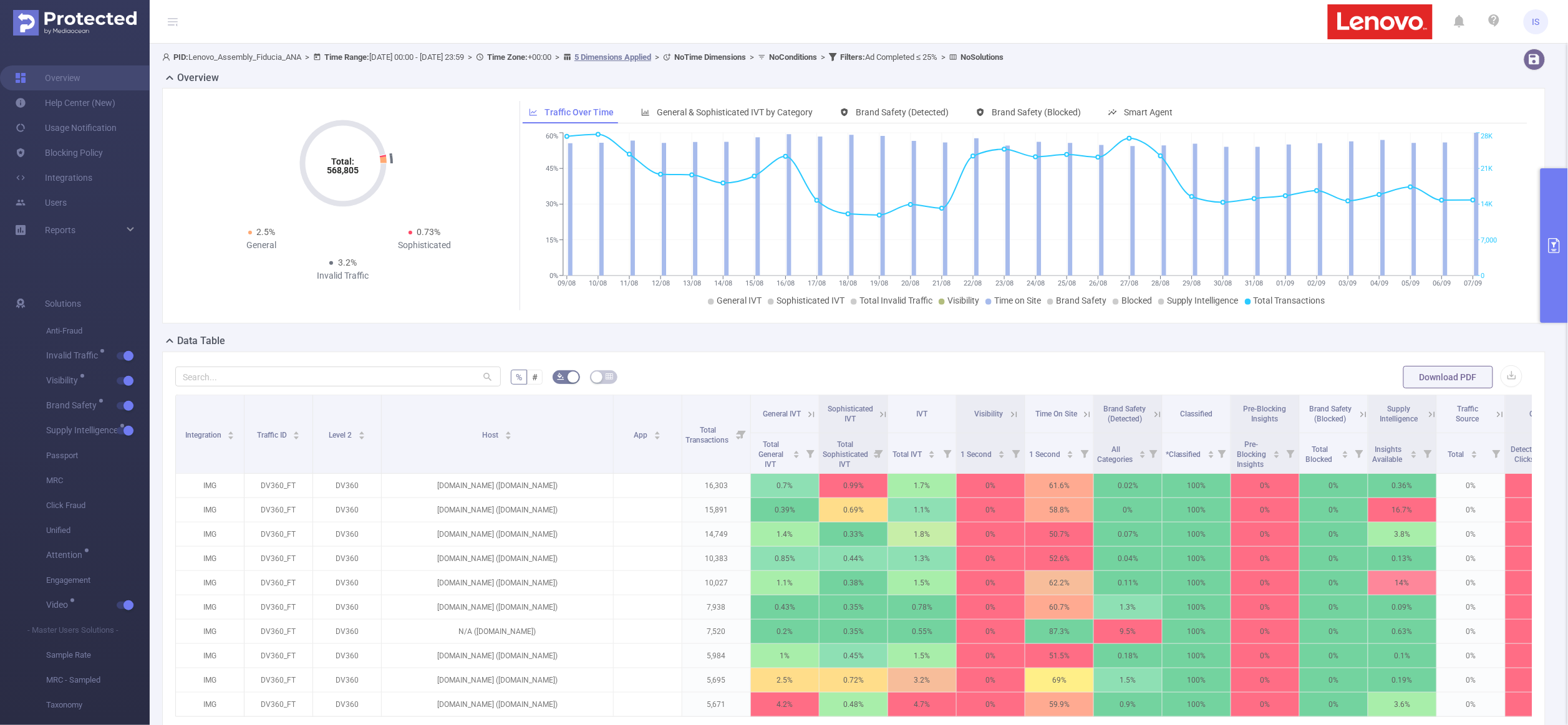
click at [1549, 306] on button "primary" at bounding box center [1554, 245] width 28 height 154
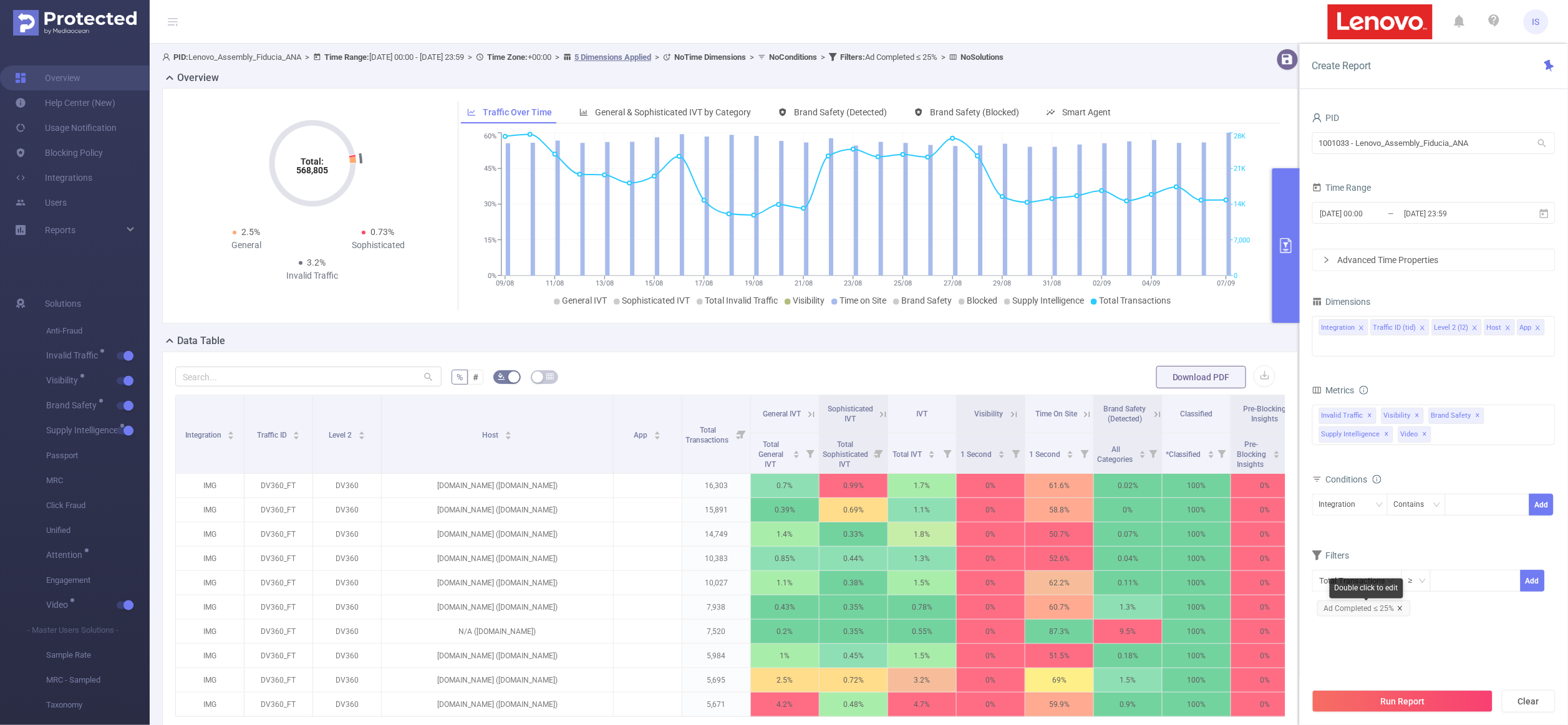
click at [1398, 609] on icon "icon: close" at bounding box center [1400, 609] width 6 height 6
click at [1364, 583] on input "text" at bounding box center [1358, 580] width 90 height 22
click at [1360, 694] on li "Video" at bounding box center [1360, 695] width 94 height 20
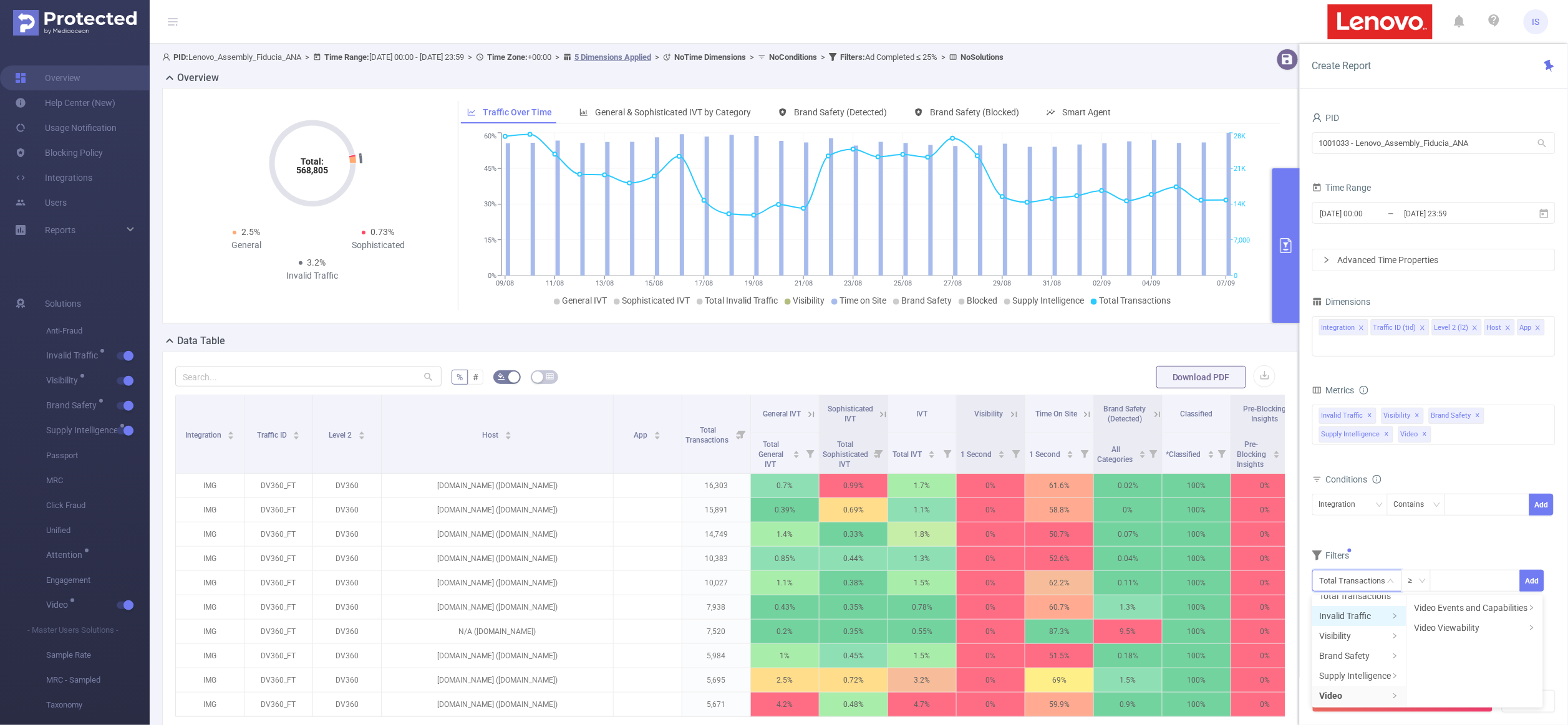
click at [1346, 618] on li "Invalid Traffic" at bounding box center [1360, 615] width 94 height 20
click at [1449, 650] on li "IVT" at bounding box center [1452, 647] width 90 height 20
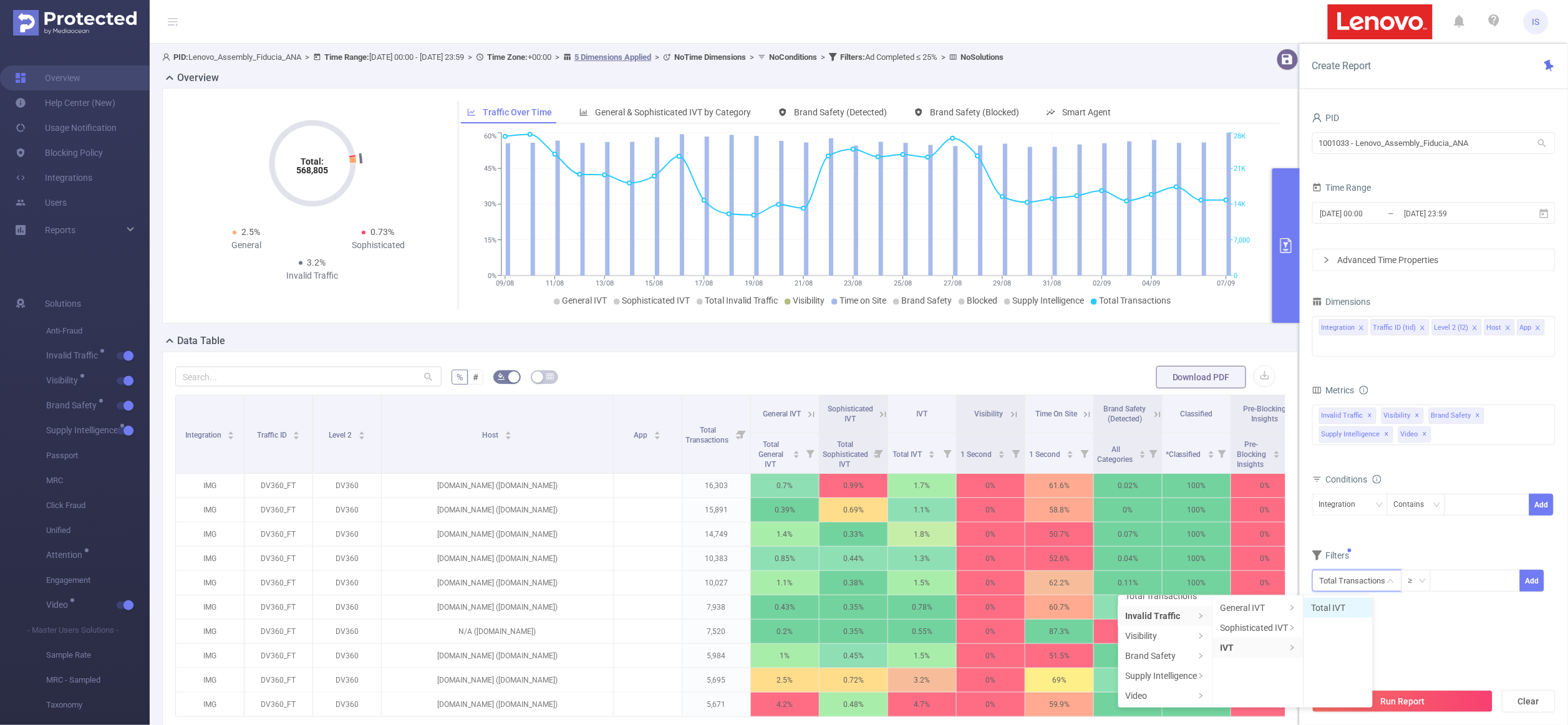
click at [1346, 610] on li "Total IVT" at bounding box center [1339, 608] width 69 height 20
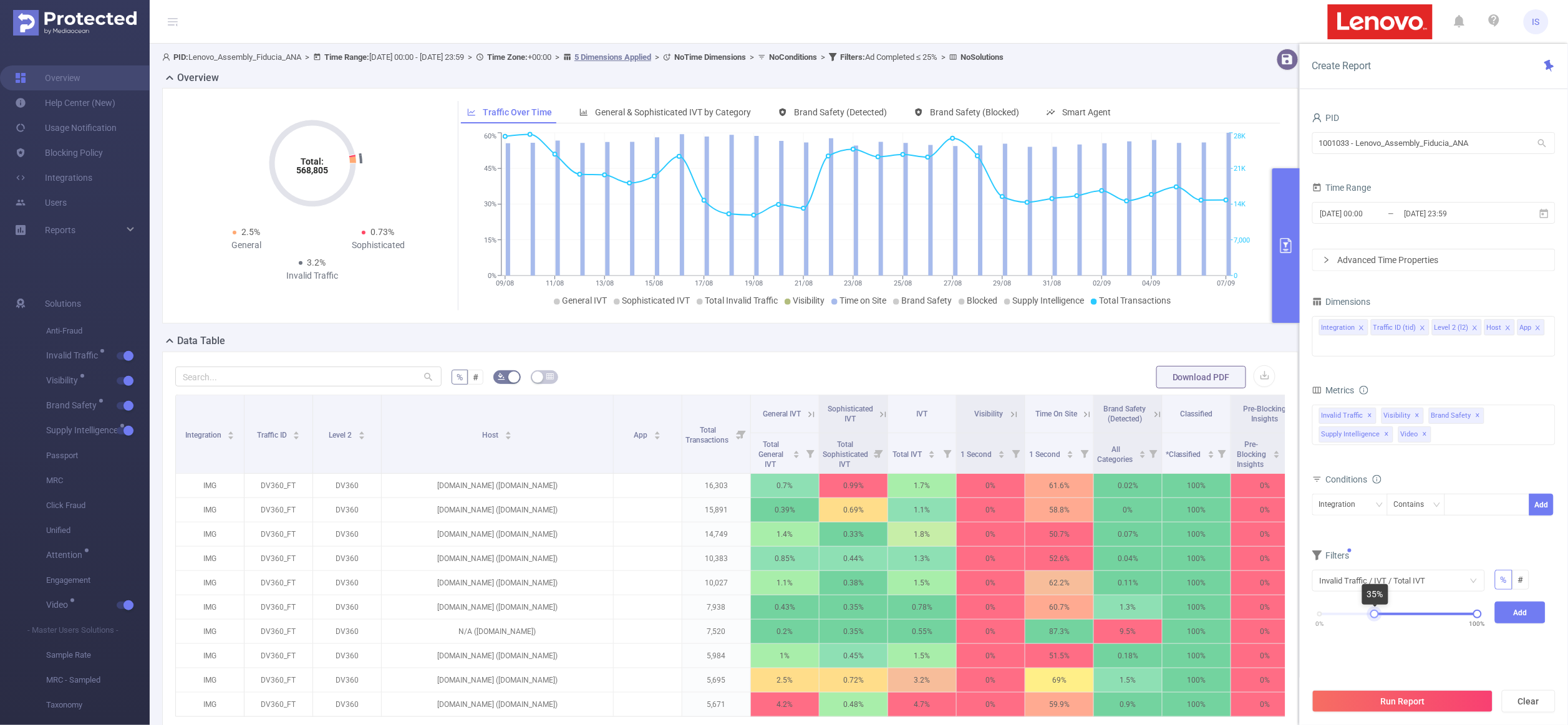
drag, startPoint x: 1321, startPoint y: 615, endPoint x: 1377, endPoint y: 612, distance: 56.1
click at [1377, 612] on div at bounding box center [1375, 614] width 9 height 9
click at [1522, 608] on button "Add" at bounding box center [1520, 612] width 51 height 22
click at [1407, 706] on button "Run Report" at bounding box center [1403, 701] width 181 height 22
